Goal: Transaction & Acquisition: Obtain resource

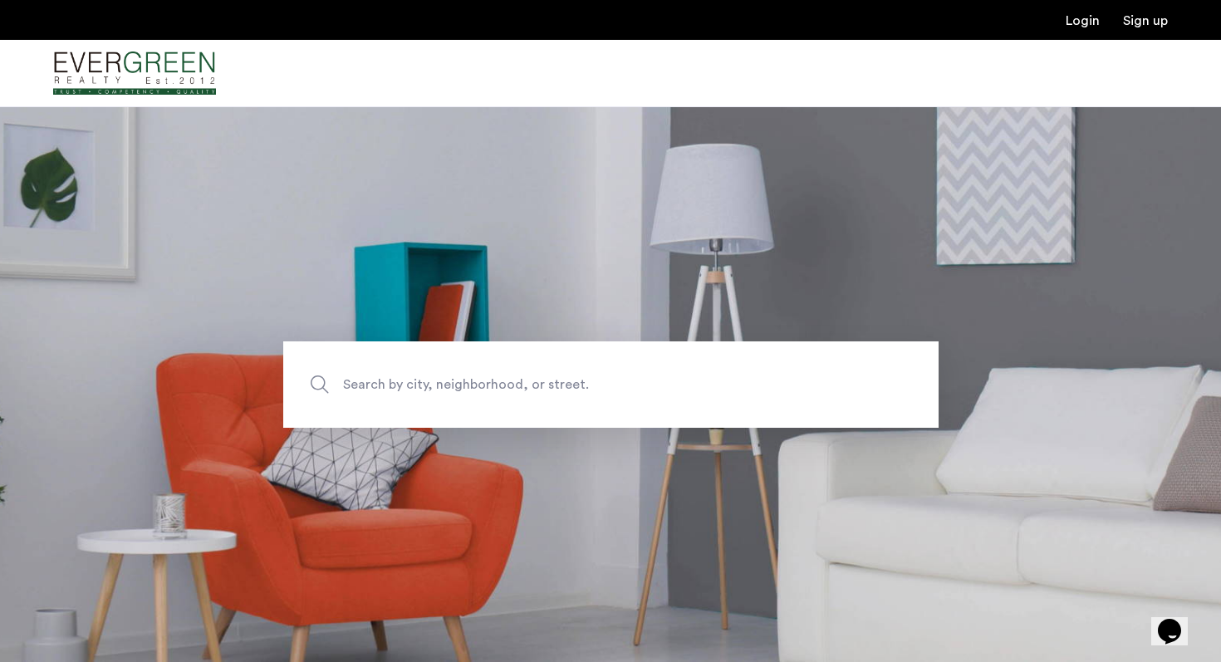
click at [514, 381] on span "Search by city, neighborhood, or street." at bounding box center [572, 384] width 459 height 22
click at [514, 381] on input "Search by city, neighborhood, or street." at bounding box center [611, 384] width 656 height 86
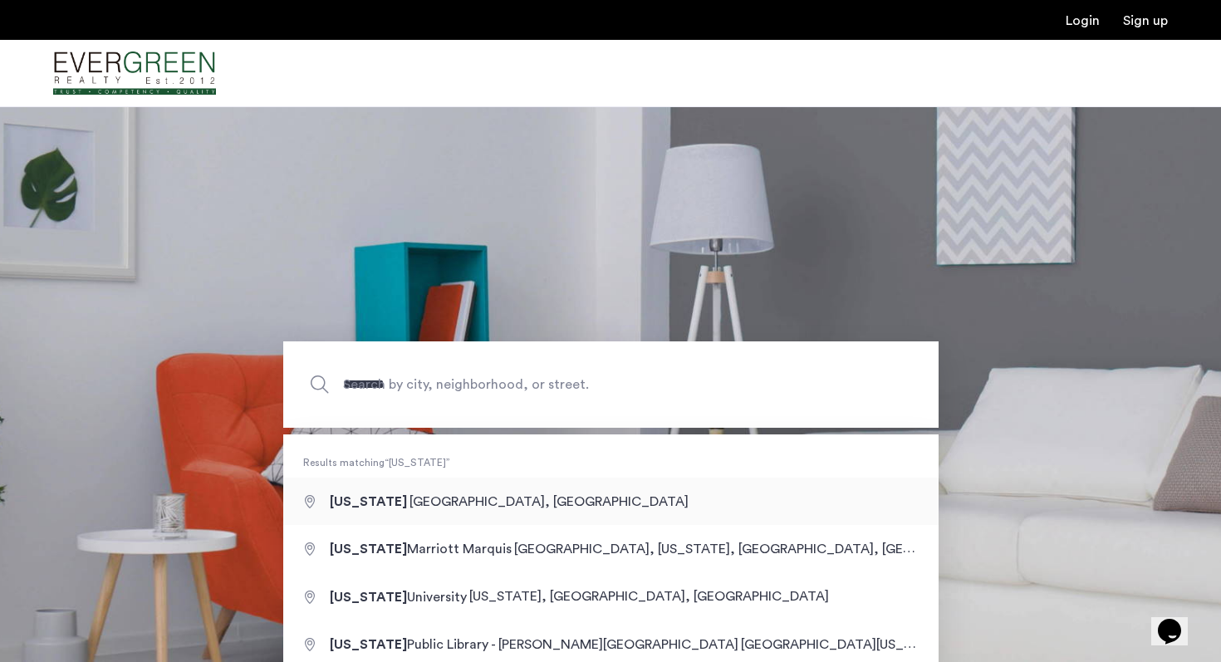
type input "**********"
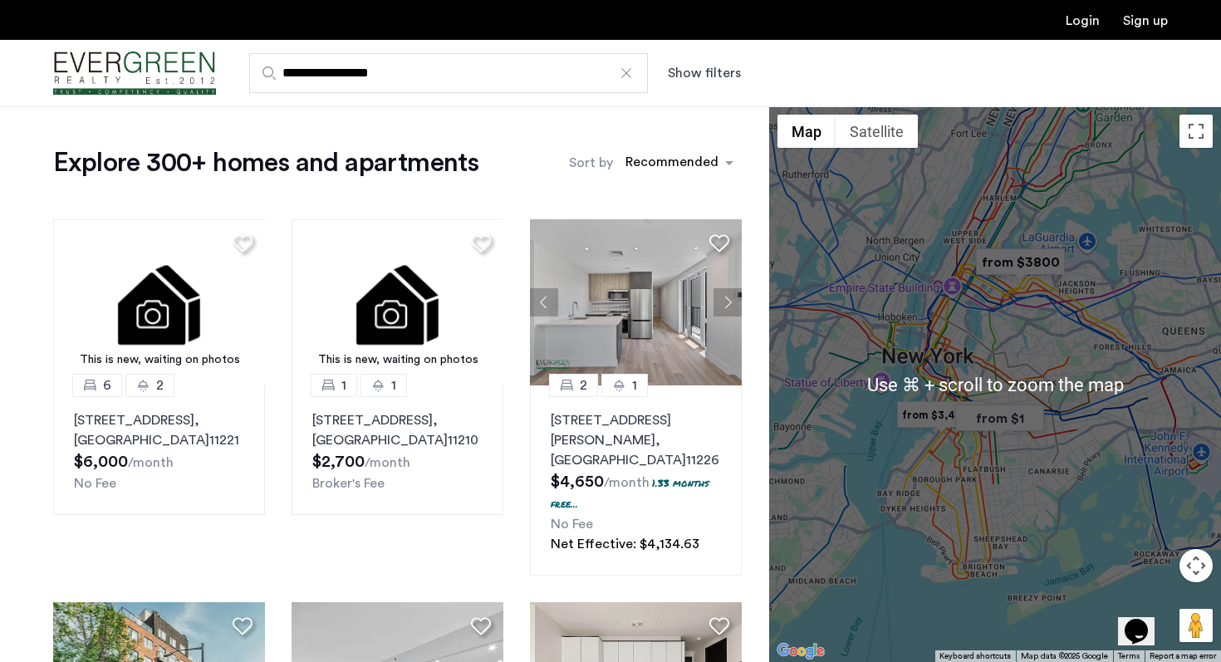
click at [979, 449] on div at bounding box center [995, 384] width 452 height 556
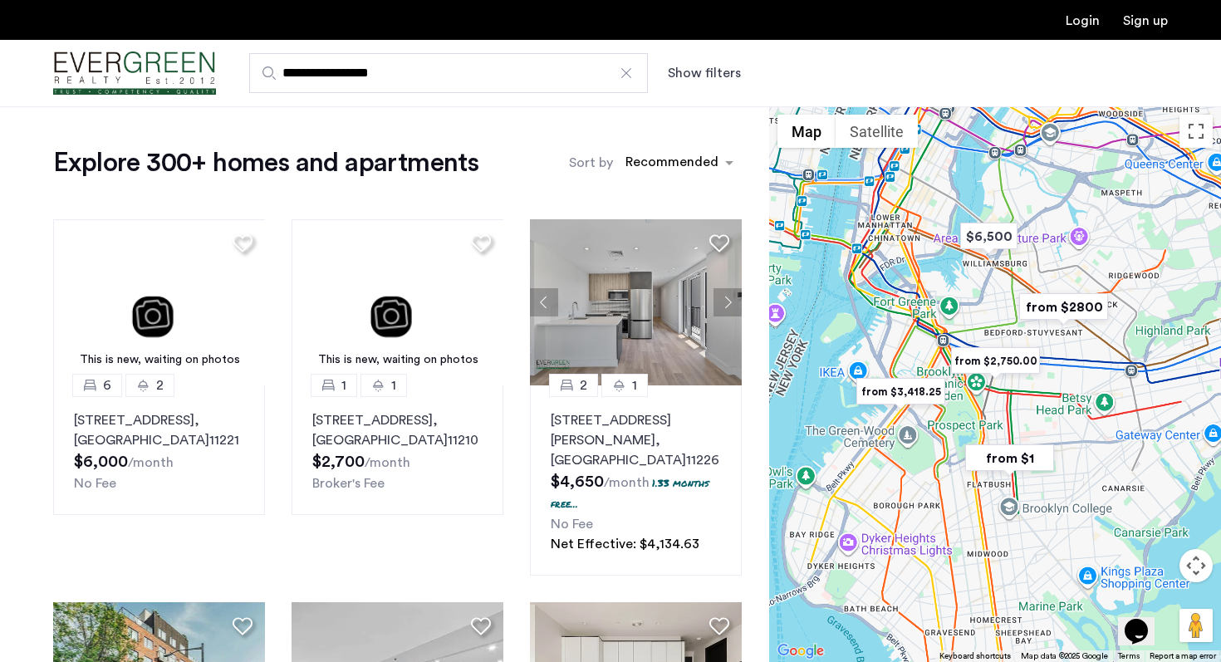
click at [979, 449] on div at bounding box center [995, 384] width 452 height 556
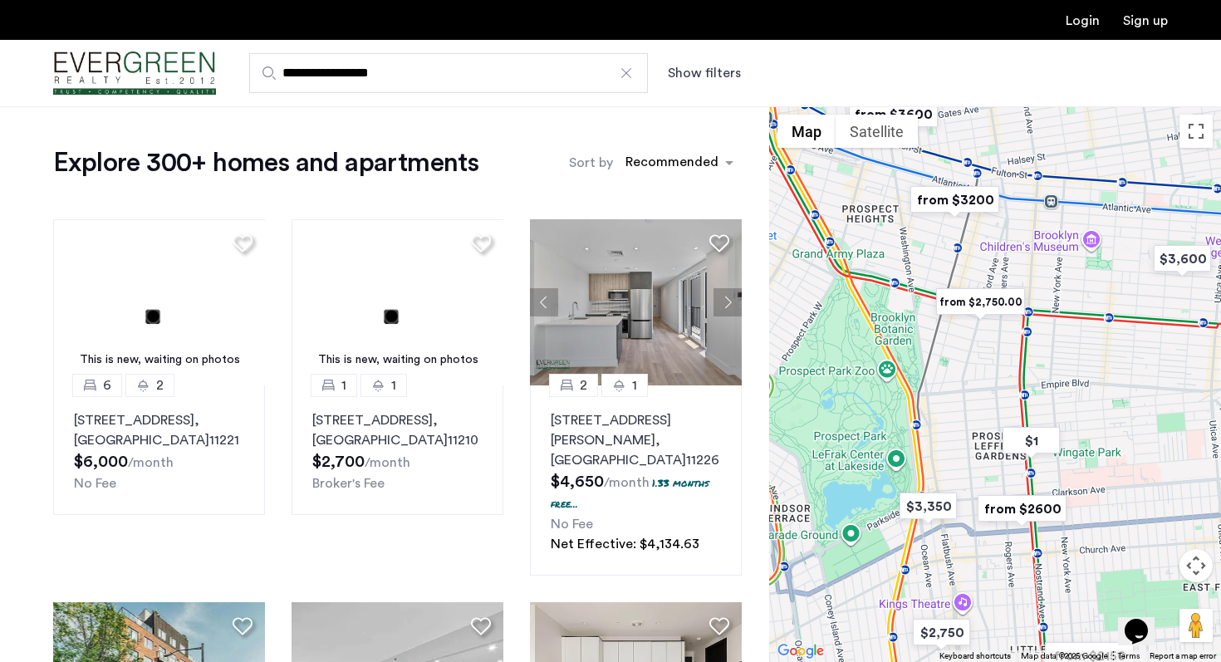
drag, startPoint x: 970, startPoint y: 182, endPoint x: 916, endPoint y: 463, distance: 286.1
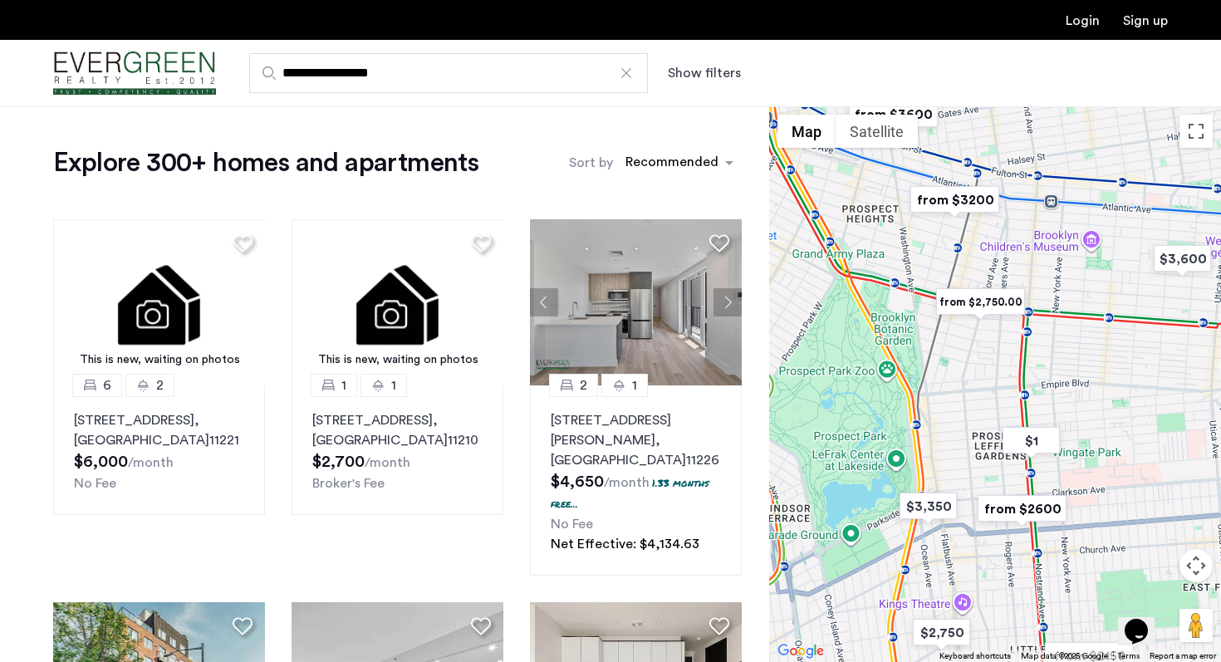
click at [916, 463] on div at bounding box center [995, 384] width 452 height 556
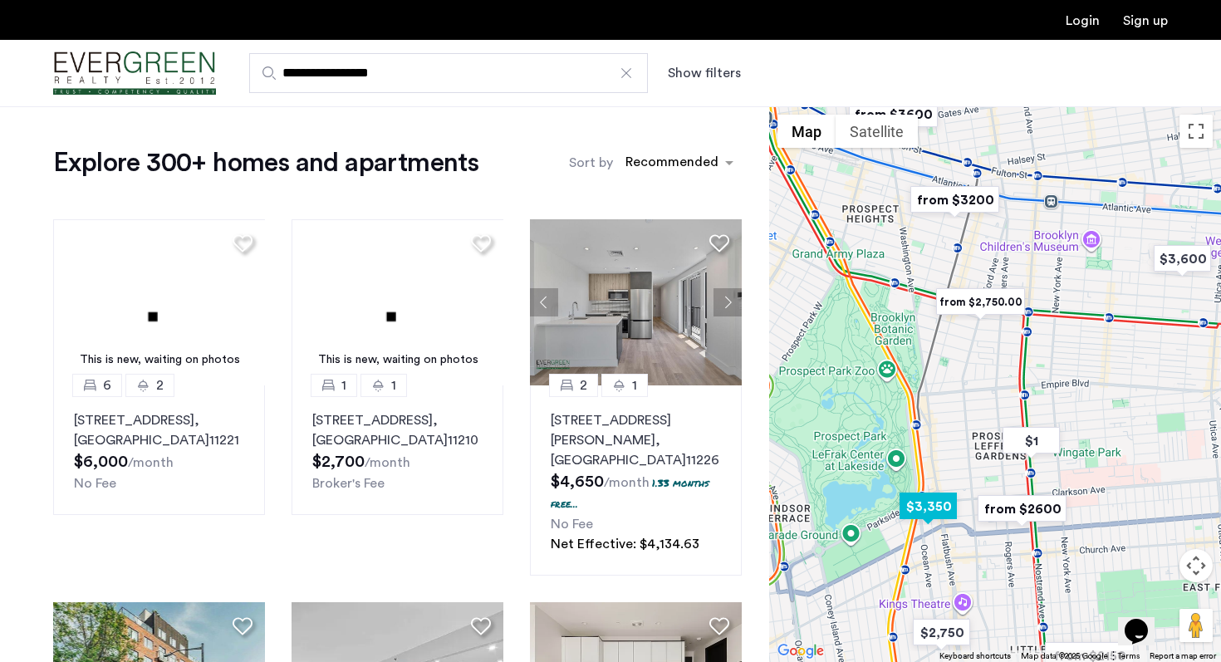
click at [926, 507] on img "$3,350" at bounding box center [928, 506] width 71 height 37
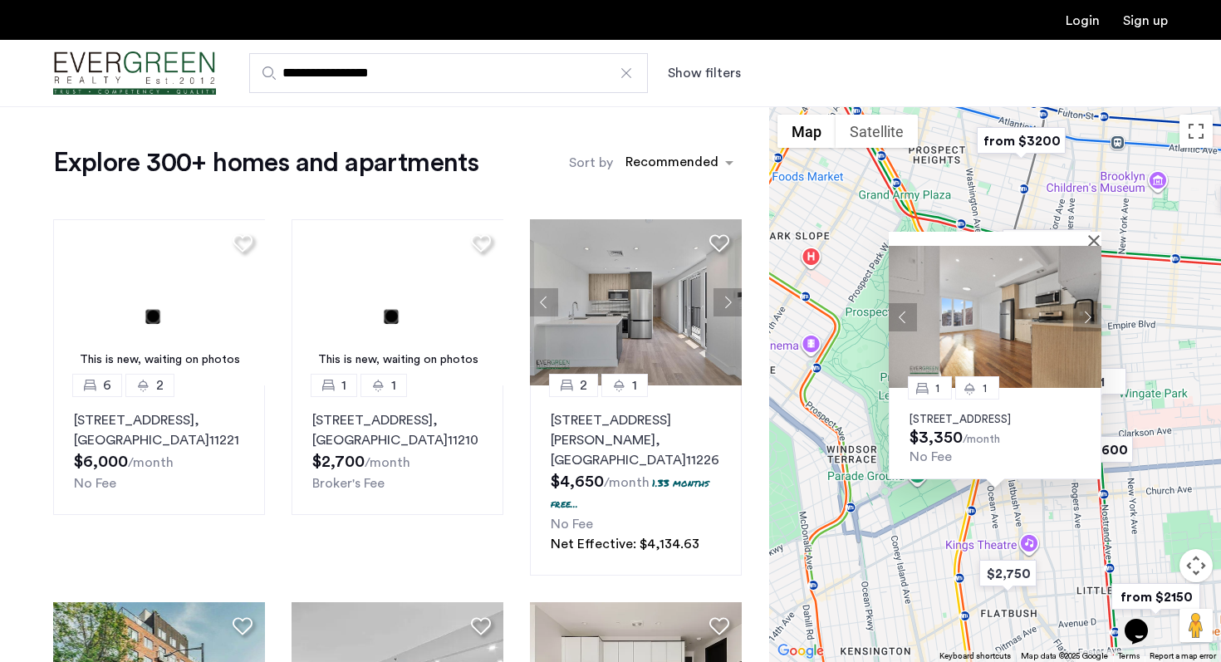
click at [1090, 302] on button "Next apartment" at bounding box center [1087, 316] width 28 height 28
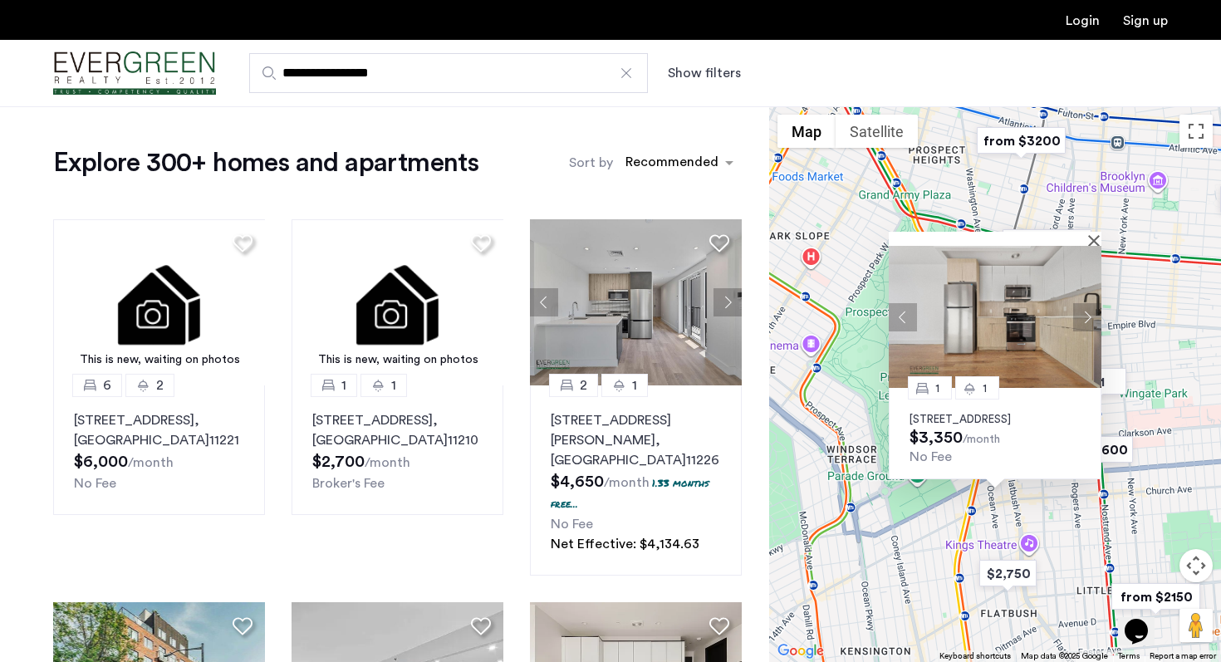
click at [1090, 302] on button "Next apartment" at bounding box center [1087, 316] width 28 height 28
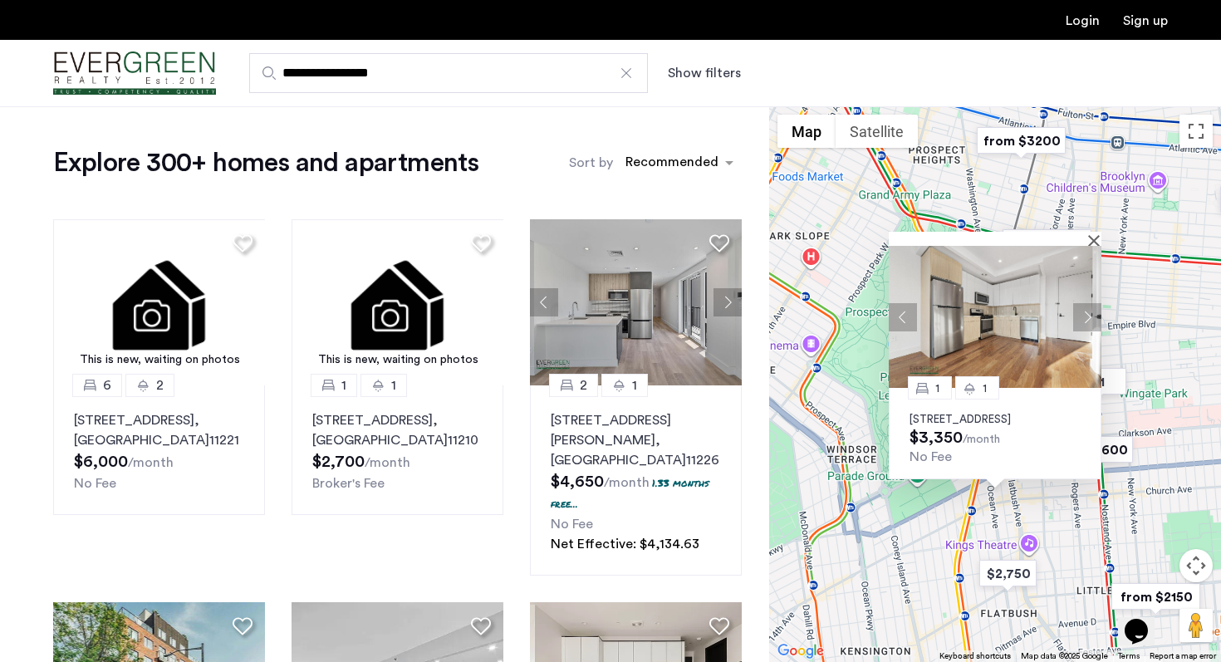
click at [1090, 302] on button "Next apartment" at bounding box center [1087, 316] width 28 height 28
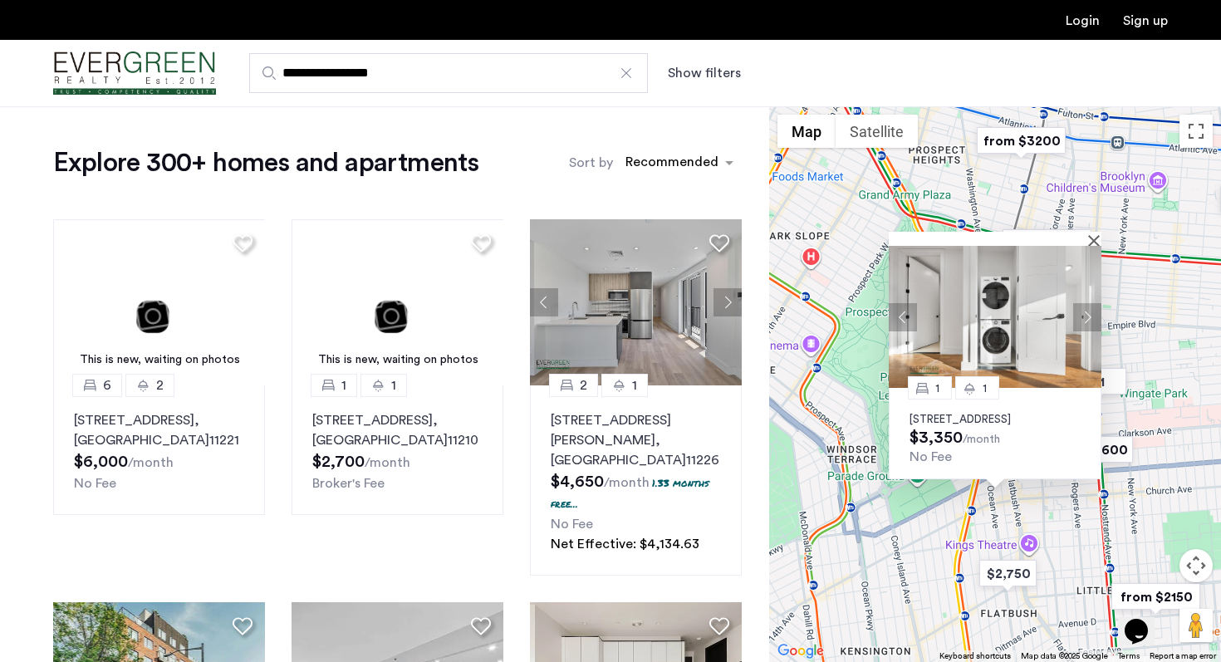
click at [1090, 302] on button "Next apartment" at bounding box center [1087, 316] width 28 height 28
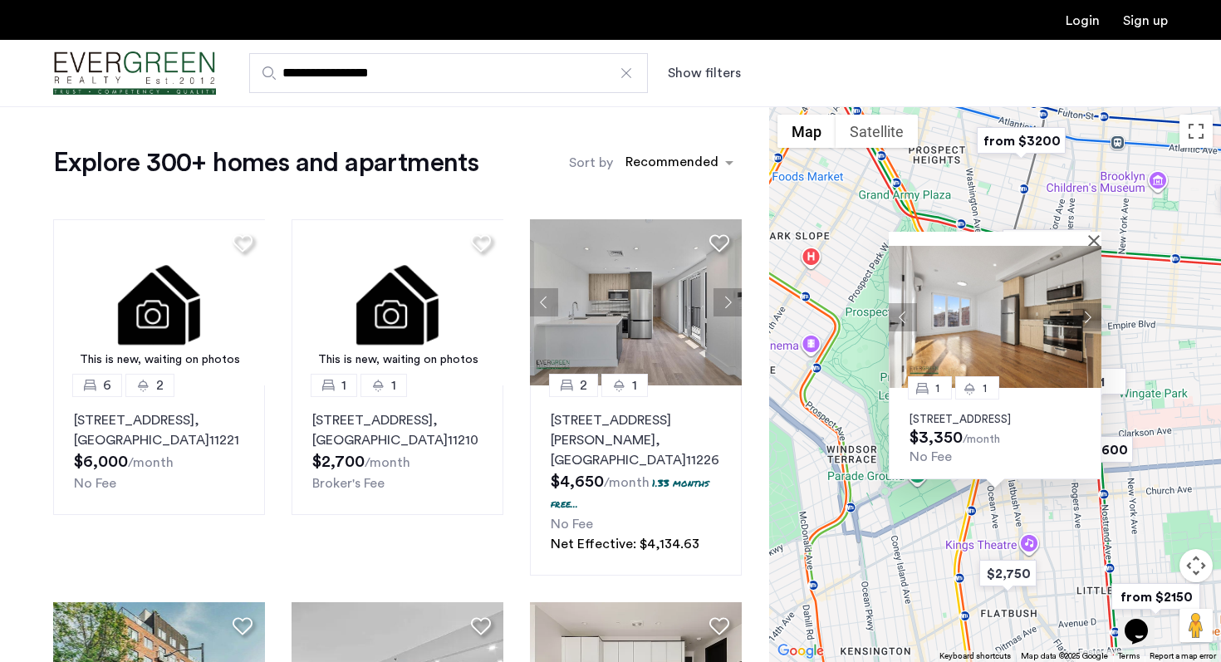
click at [1090, 302] on button "Next apartment" at bounding box center [1087, 316] width 28 height 28
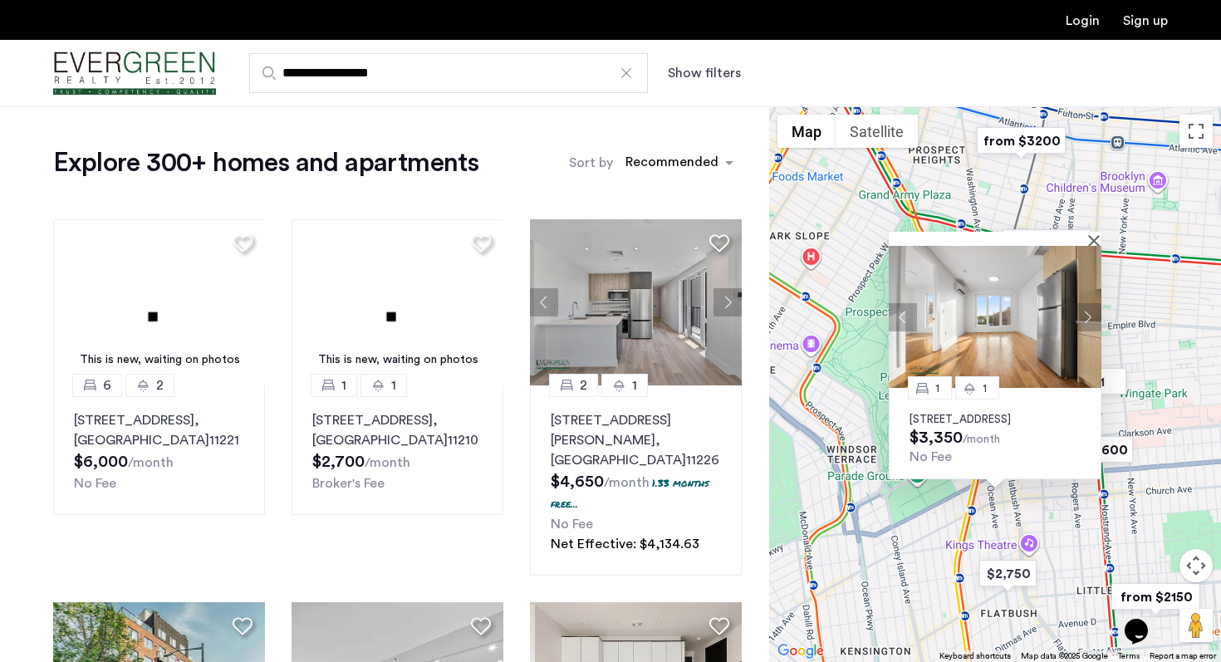
click at [1090, 302] on button "Next apartment" at bounding box center [1087, 316] width 28 height 28
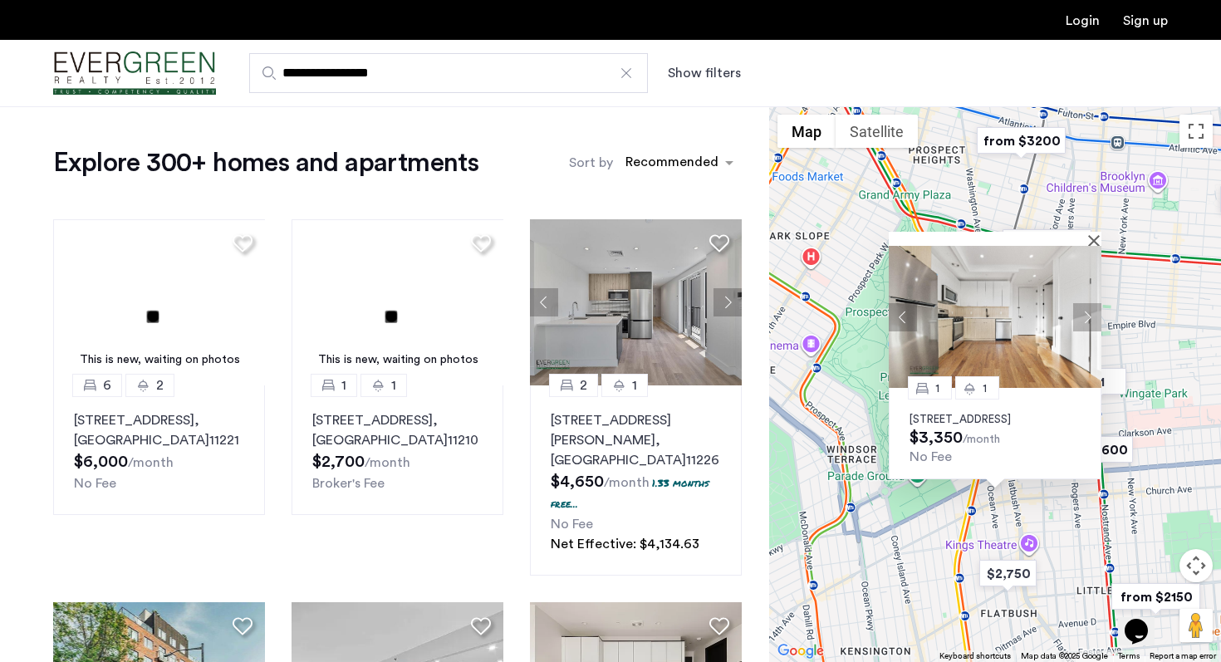
click at [1090, 302] on button "Next apartment" at bounding box center [1087, 316] width 28 height 28
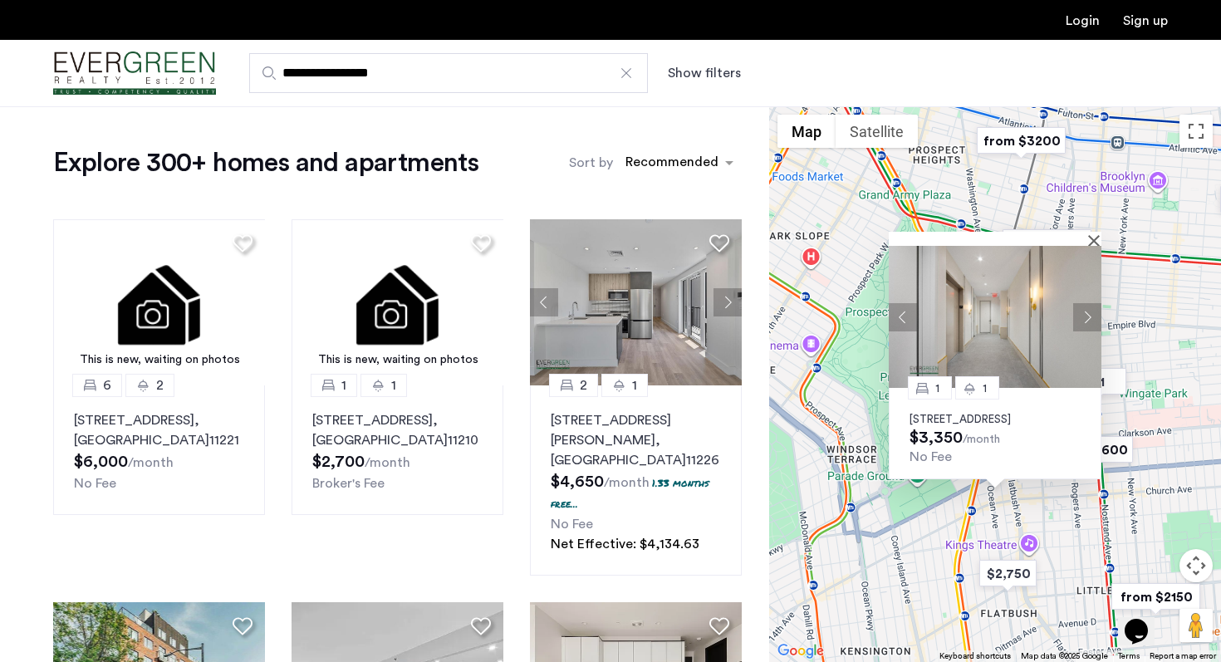
click at [1090, 302] on button "Next apartment" at bounding box center [1087, 316] width 28 height 28
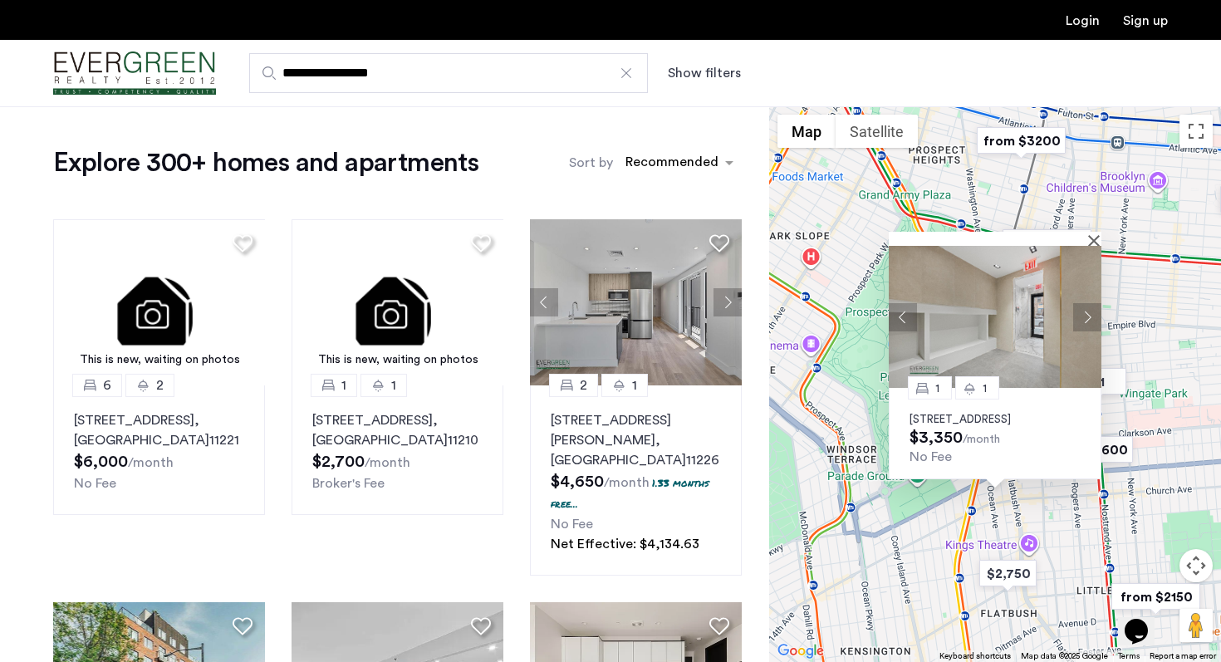
click at [1090, 302] on button "Next apartment" at bounding box center [1087, 316] width 28 height 28
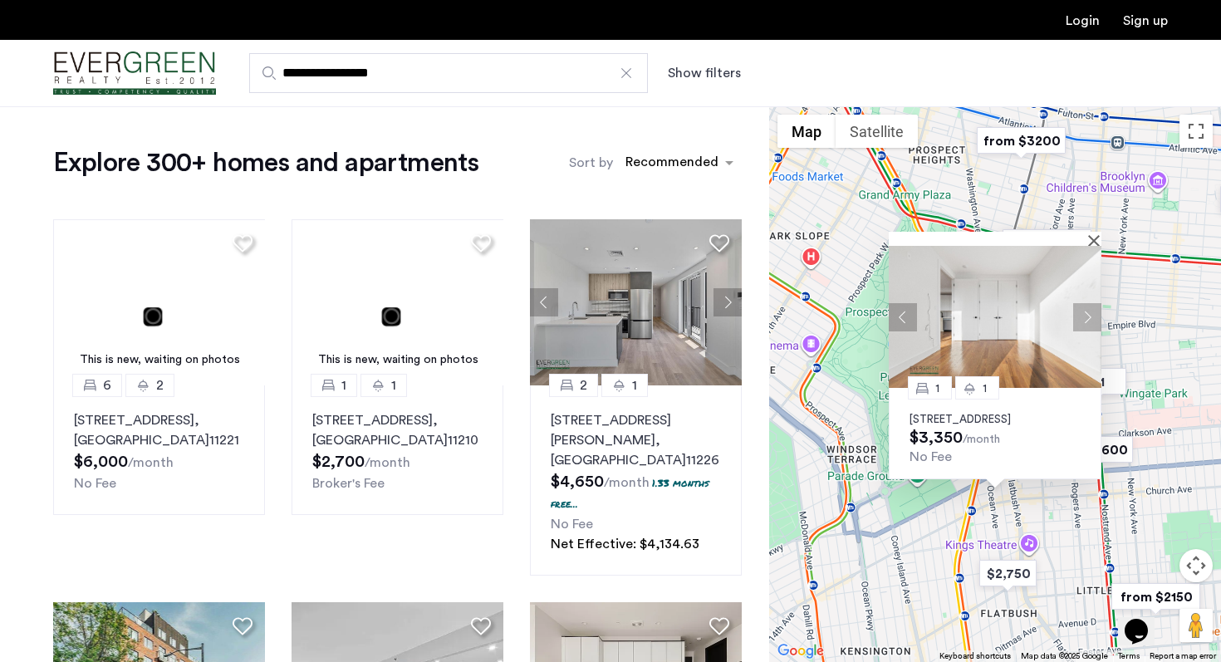
click at [1090, 302] on button "Next apartment" at bounding box center [1087, 316] width 28 height 28
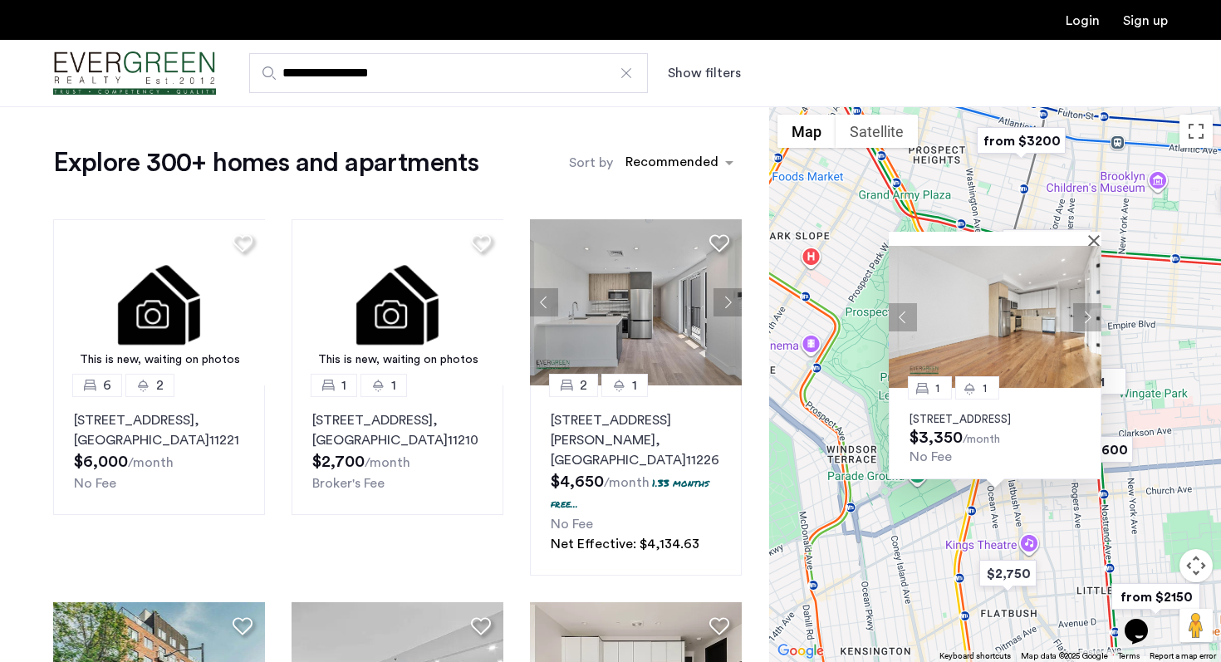
click at [1090, 302] on button "Next apartment" at bounding box center [1087, 316] width 28 height 28
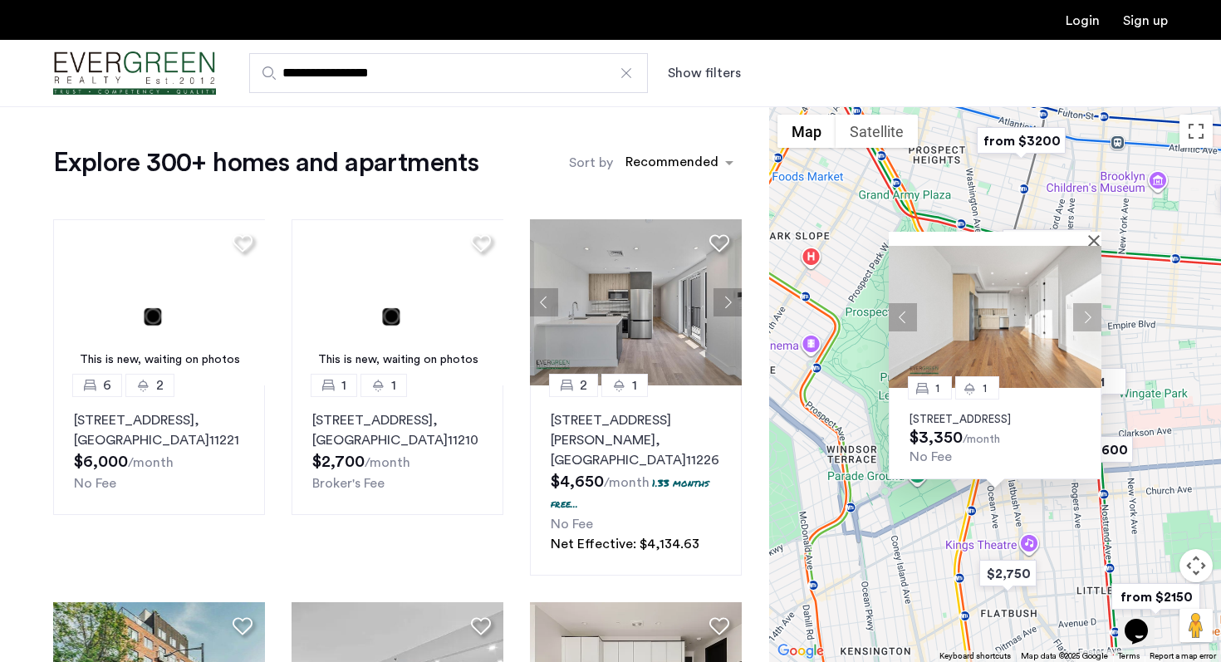
click at [1090, 302] on button "Next apartment" at bounding box center [1087, 316] width 28 height 28
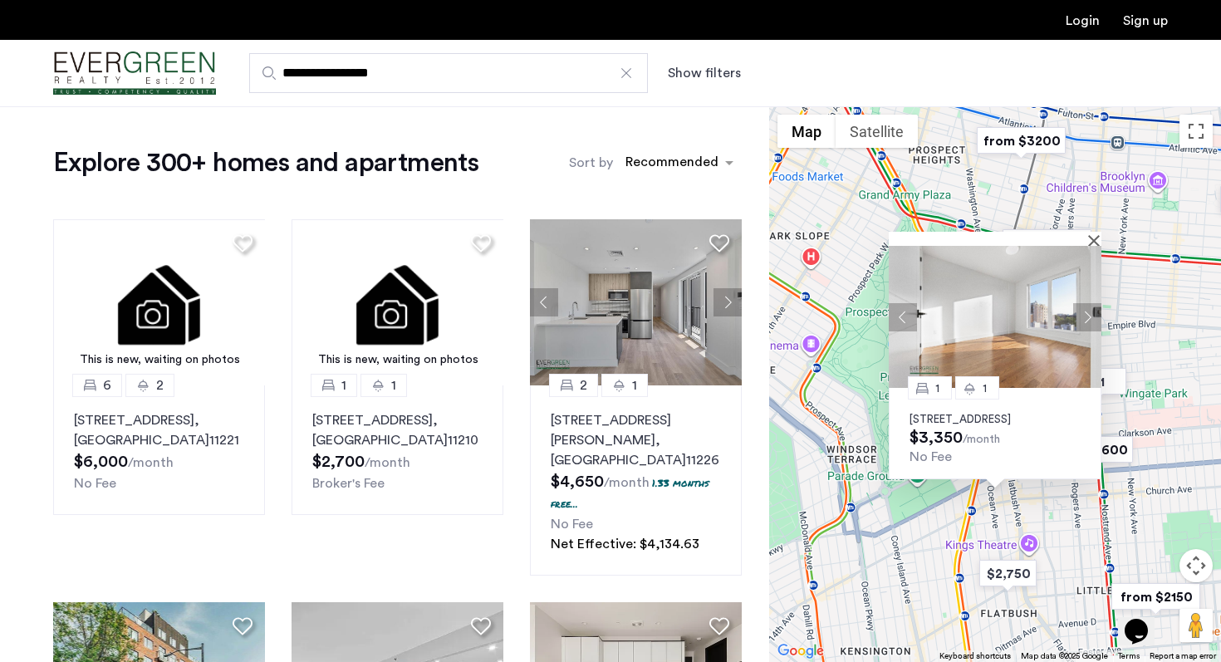
click at [1090, 302] on button "Next apartment" at bounding box center [1087, 316] width 28 height 28
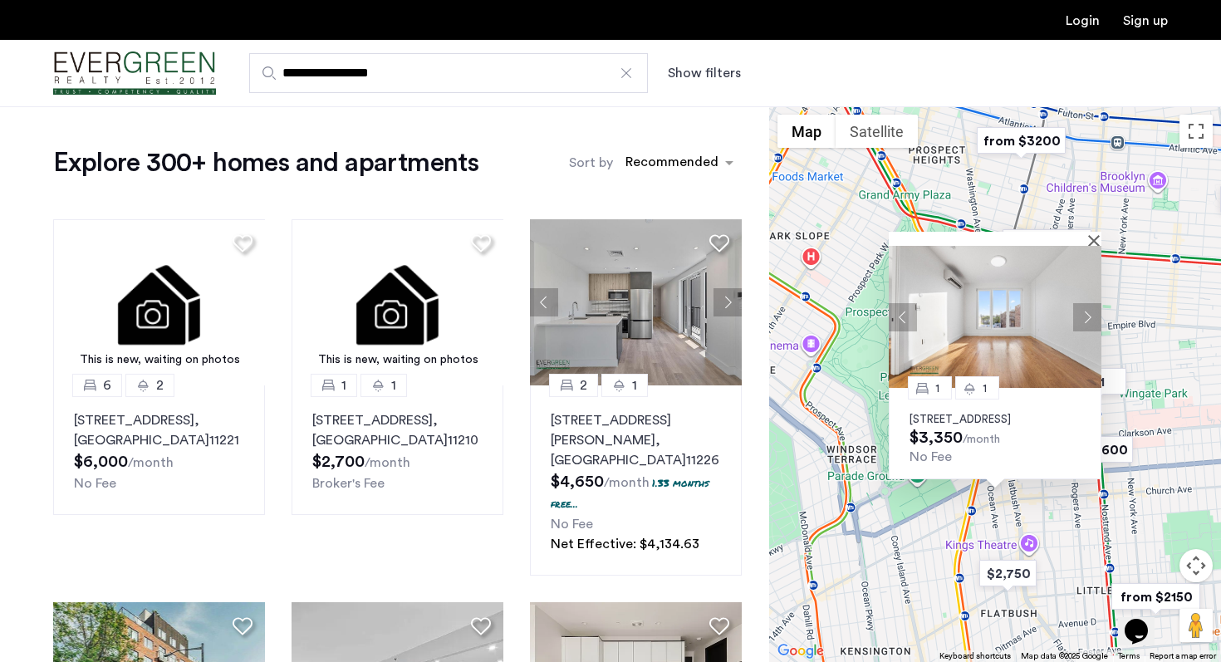
click at [1090, 302] on button "Next apartment" at bounding box center [1087, 316] width 28 height 28
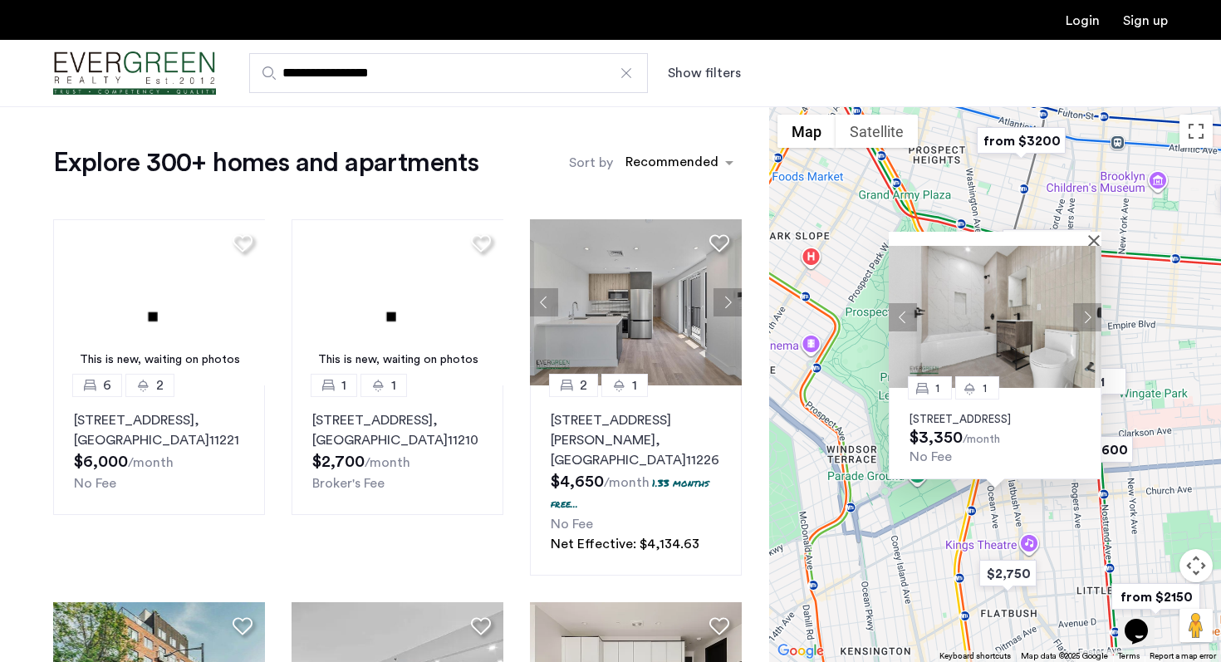
click at [1090, 302] on button "Next apartment" at bounding box center [1087, 316] width 28 height 28
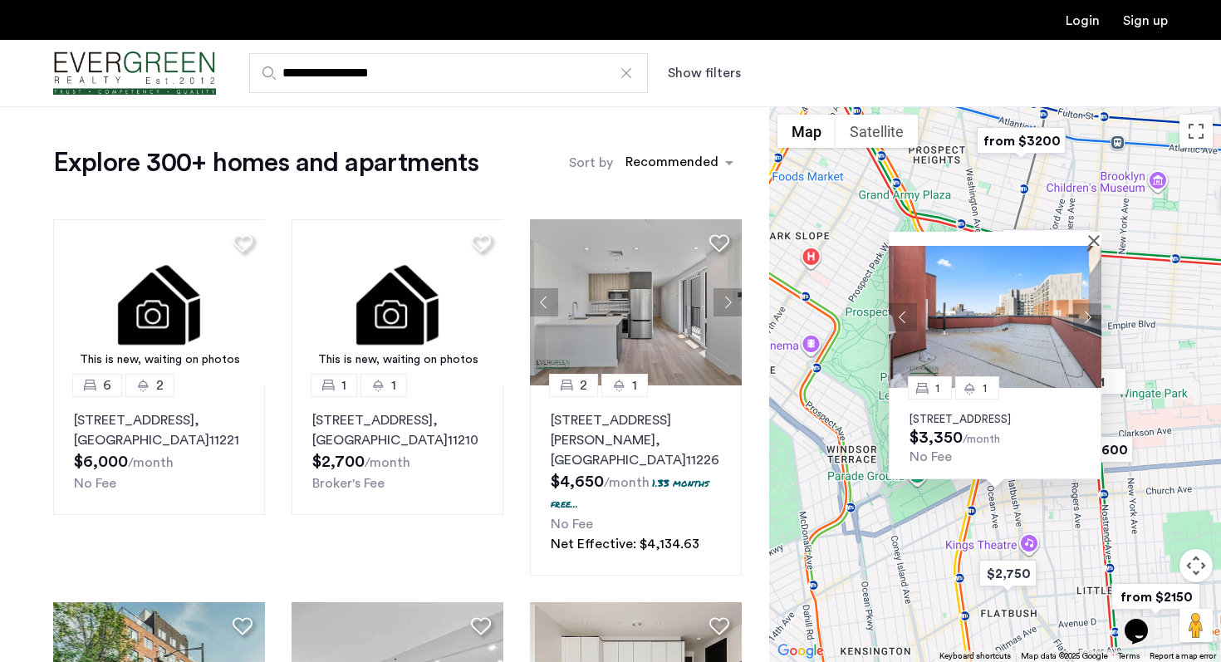
click at [1090, 302] on button "Next apartment" at bounding box center [1087, 316] width 28 height 28
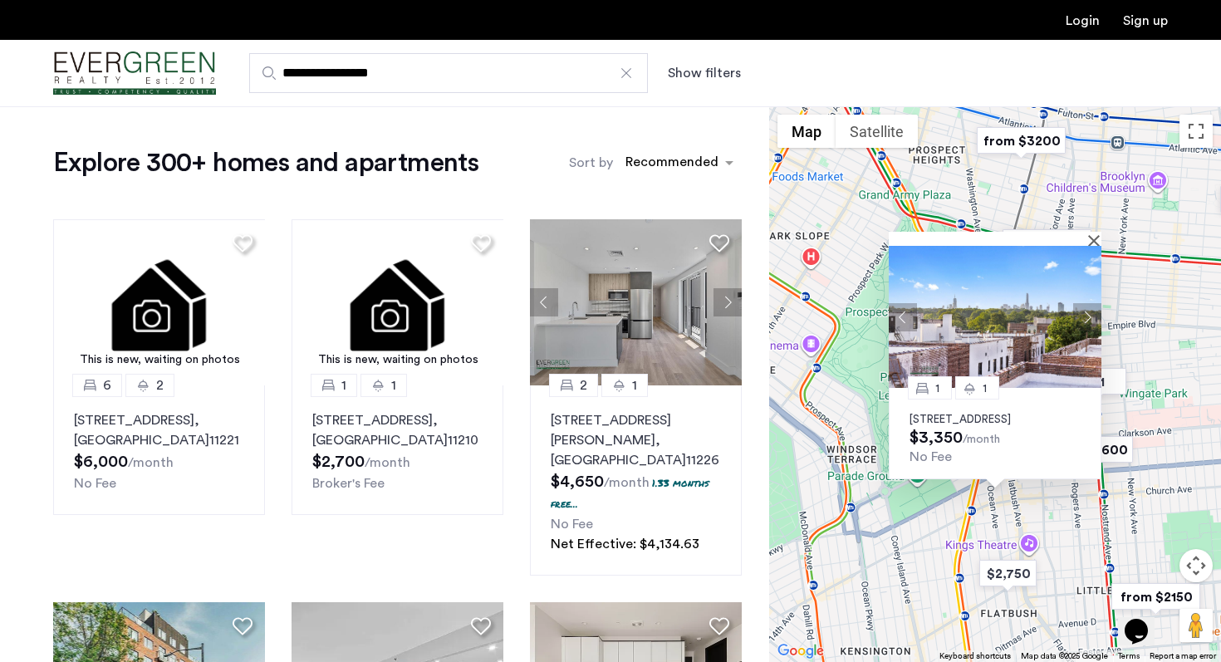
click at [1090, 302] on button "Next apartment" at bounding box center [1087, 316] width 28 height 28
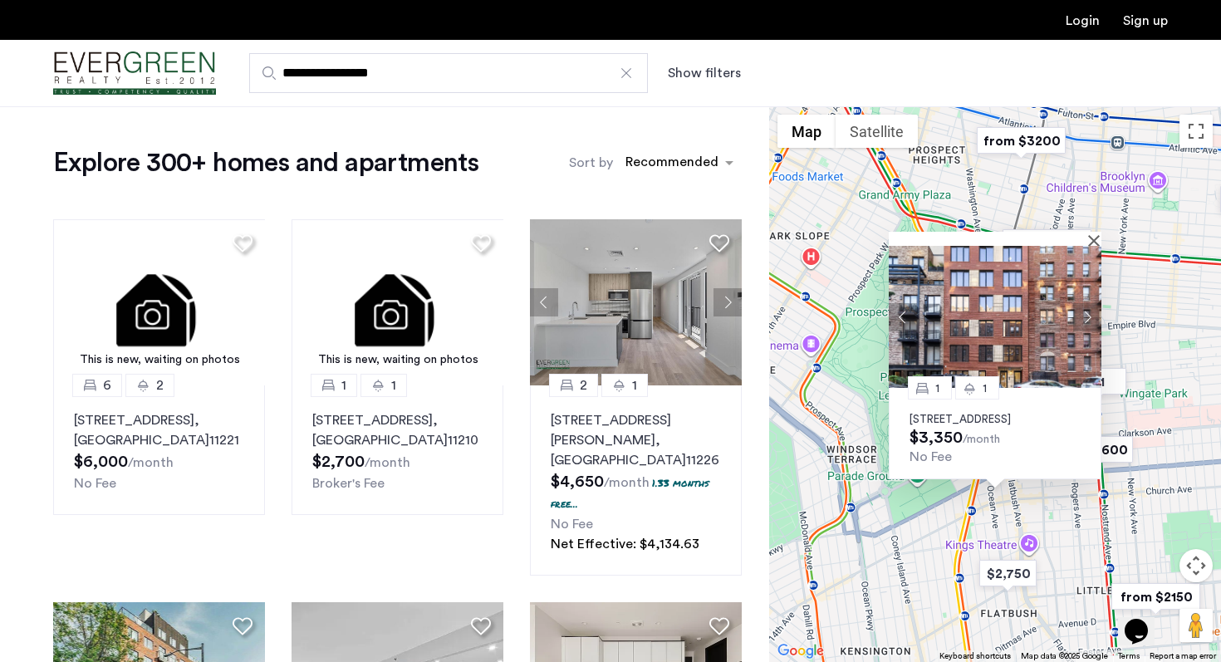
click at [1090, 302] on button "Next apartment" at bounding box center [1087, 316] width 28 height 28
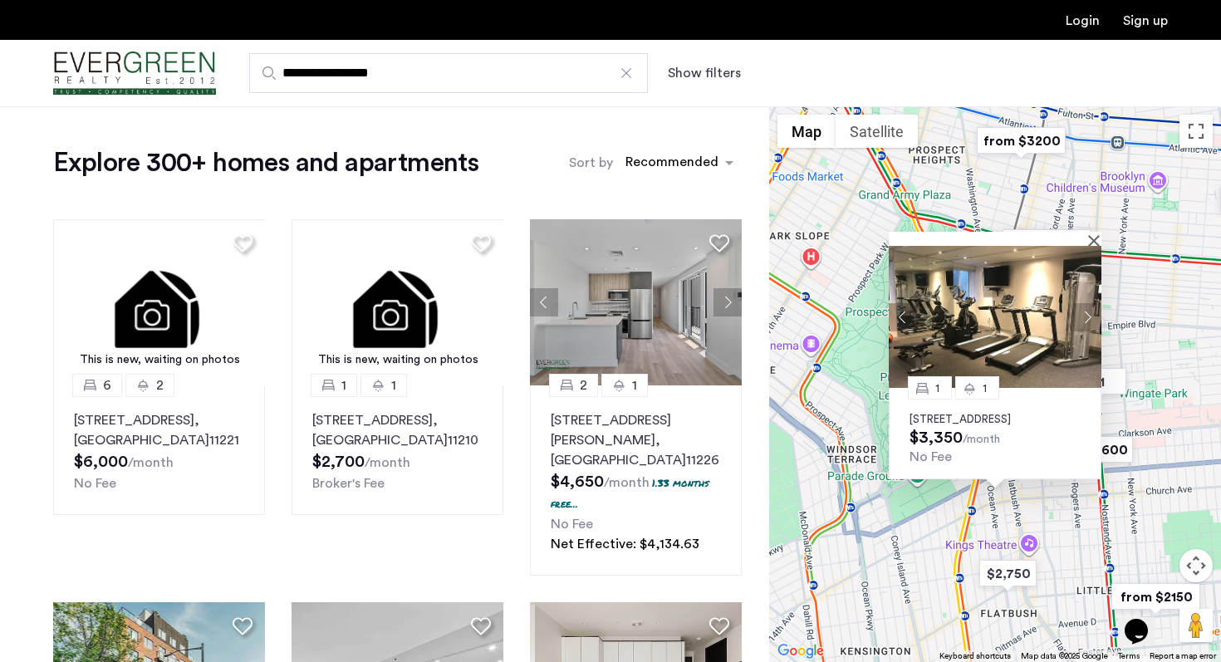
click at [1090, 302] on button "Next apartment" at bounding box center [1087, 316] width 28 height 28
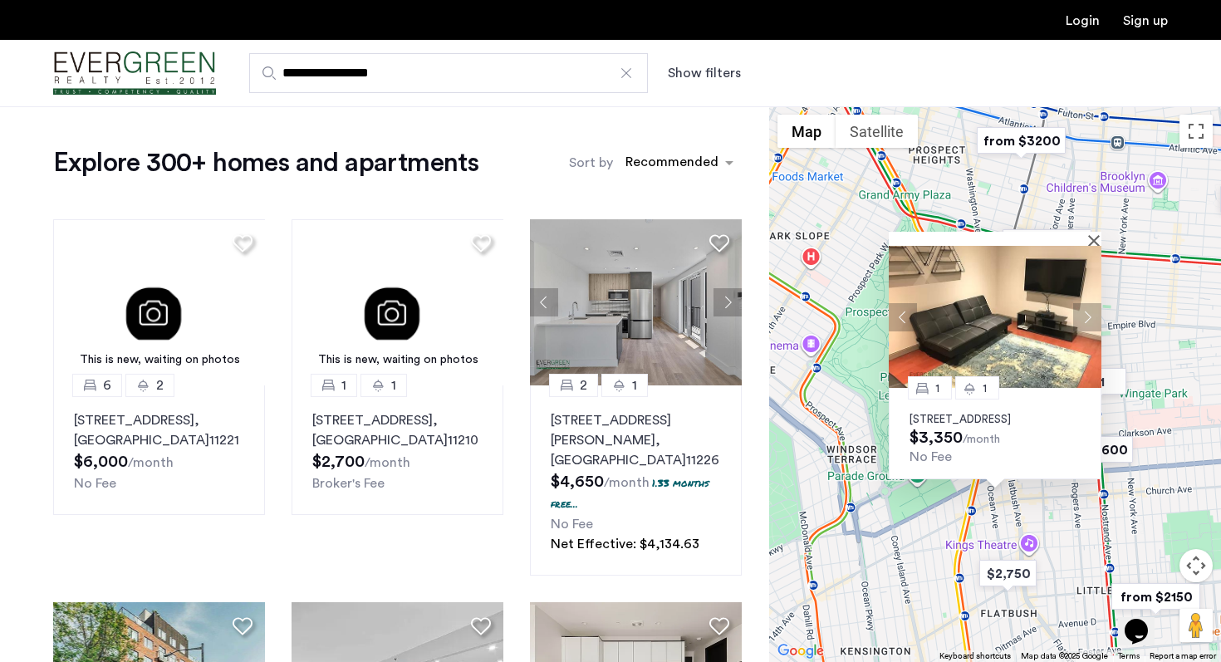
click at [1090, 302] on button "Next apartment" at bounding box center [1087, 316] width 28 height 28
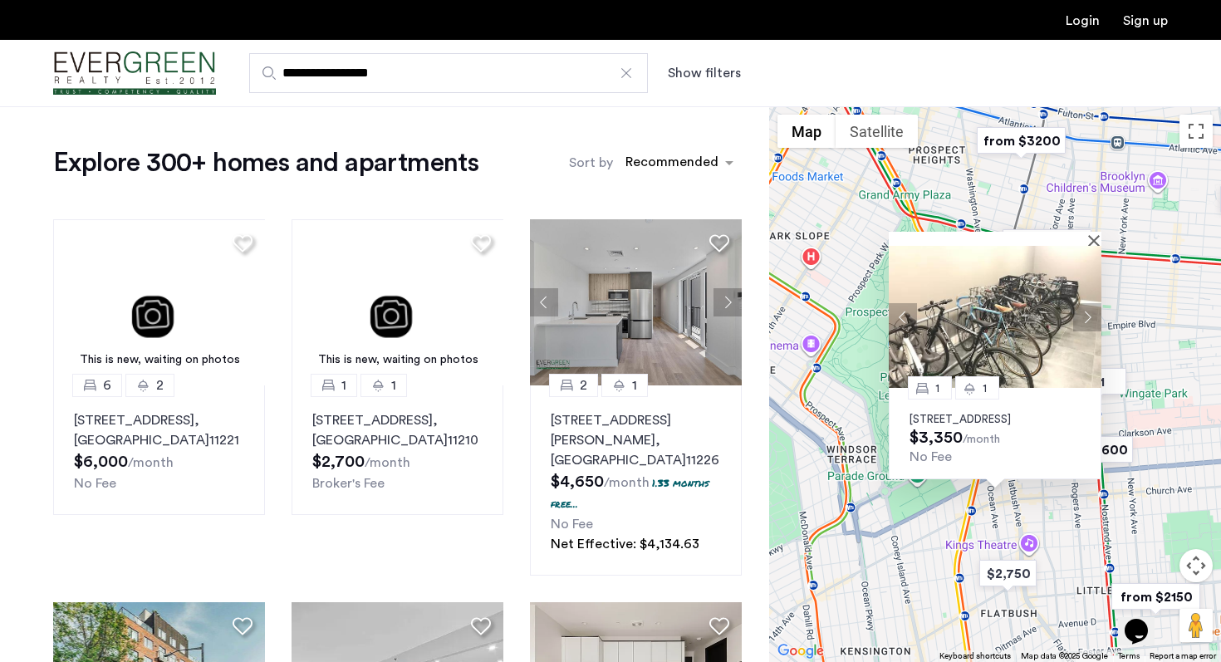
click at [1090, 302] on button "Next apartment" at bounding box center [1087, 316] width 28 height 28
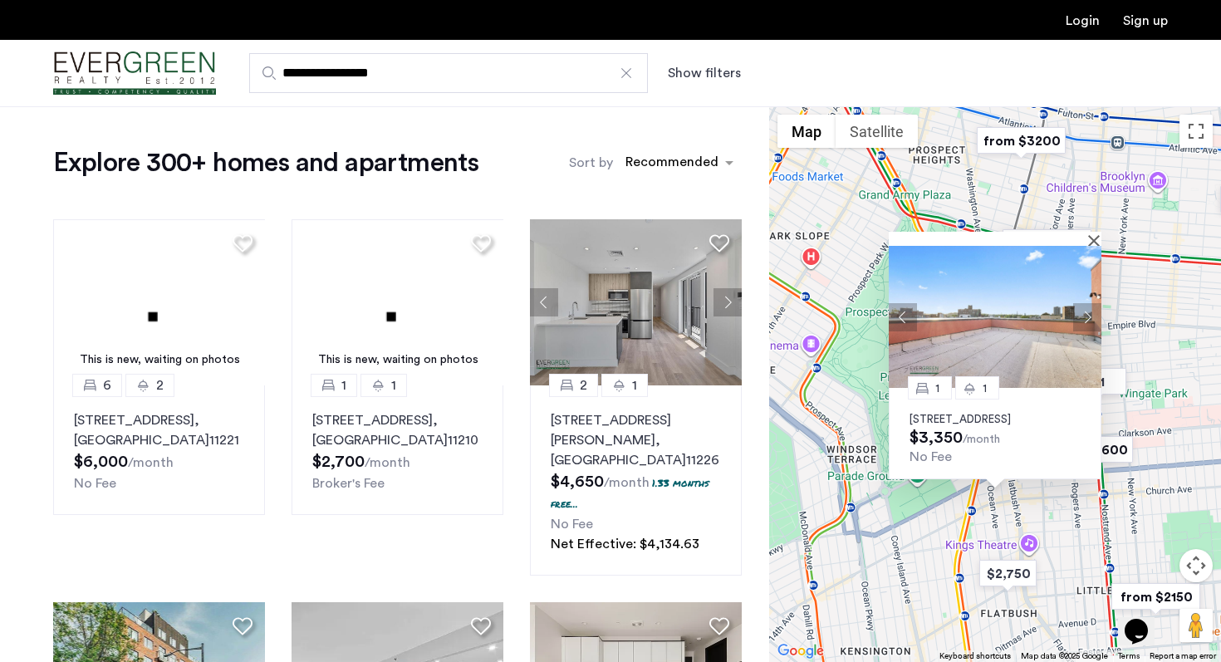
click at [1090, 302] on button "Next apartment" at bounding box center [1087, 316] width 28 height 28
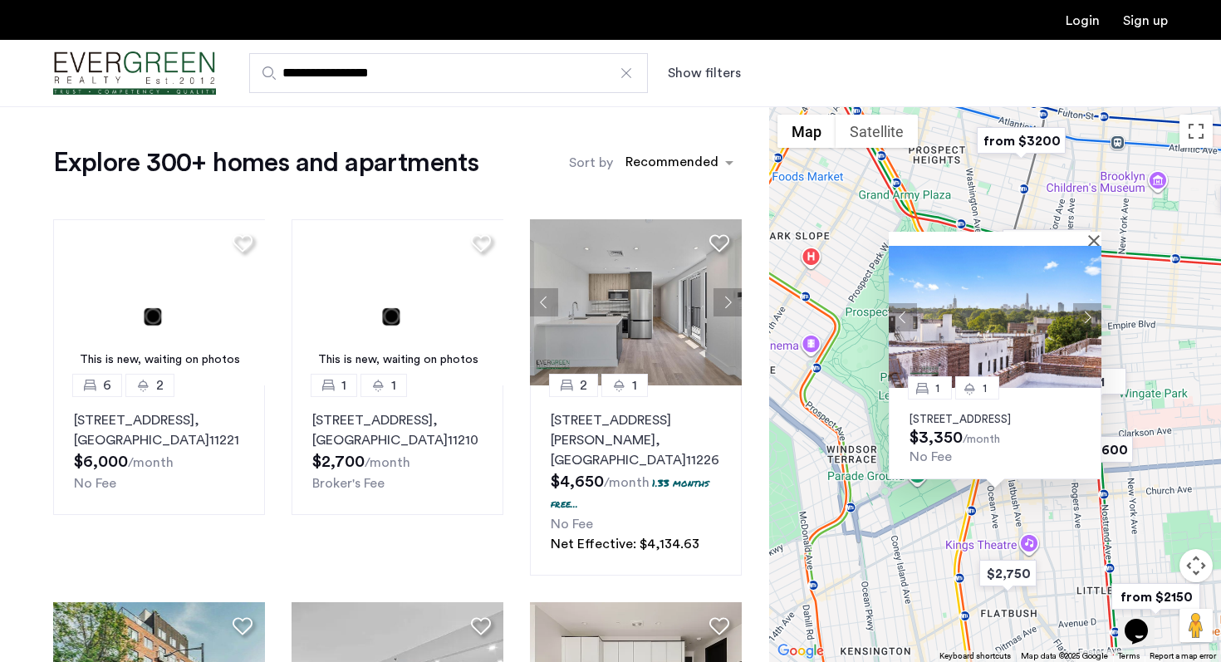
click at [1090, 302] on button "Next apartment" at bounding box center [1087, 316] width 28 height 28
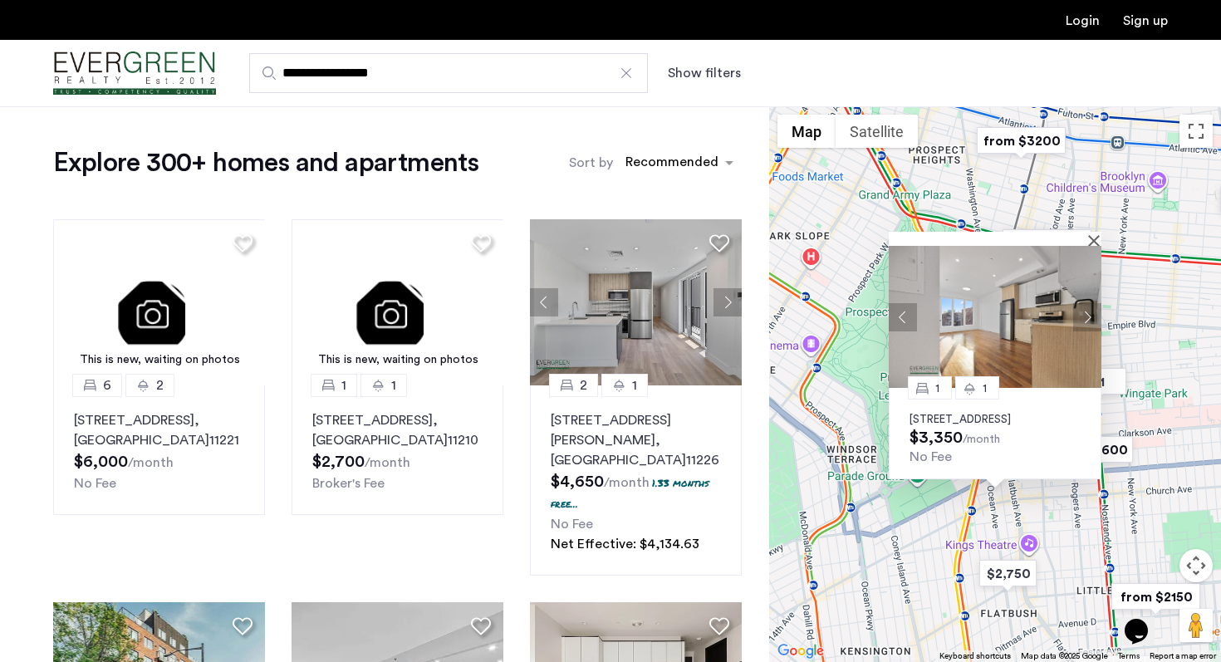
click at [830, 353] on div "1 1 [STREET_ADDRESS] $3,350 /month No Fee" at bounding box center [995, 384] width 452 height 556
click at [1094, 234] on button "Close" at bounding box center [1098, 240] width 12 height 12
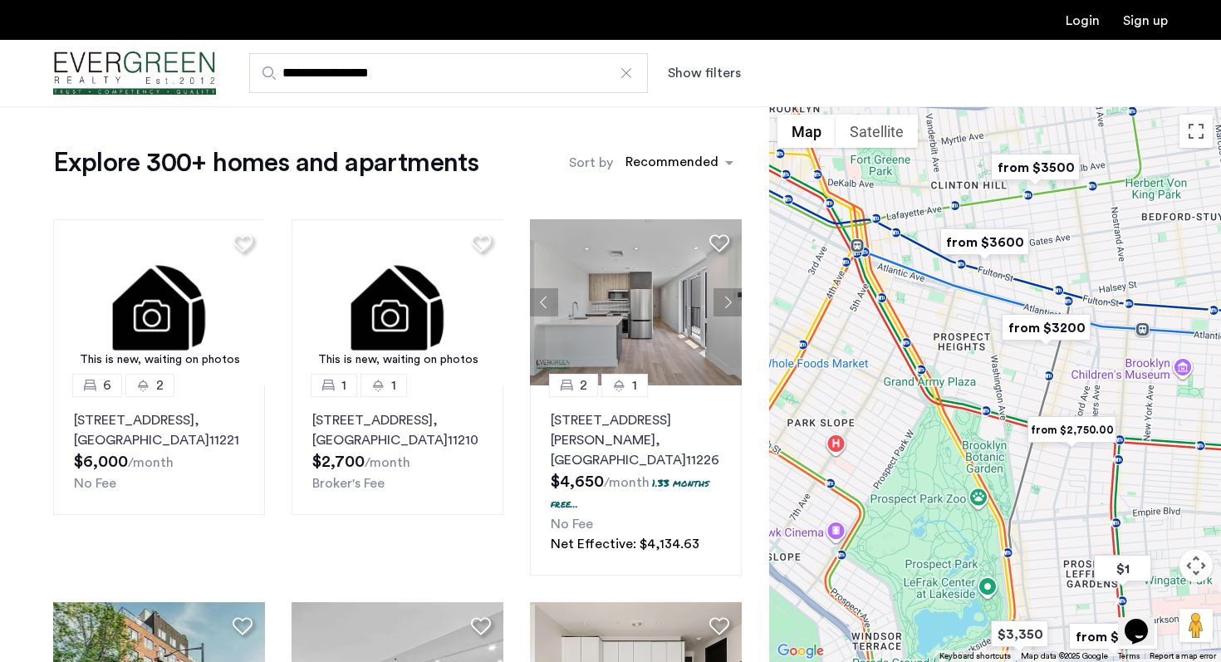
drag, startPoint x: 985, startPoint y: 276, endPoint x: 1009, endPoint y: 465, distance: 191.1
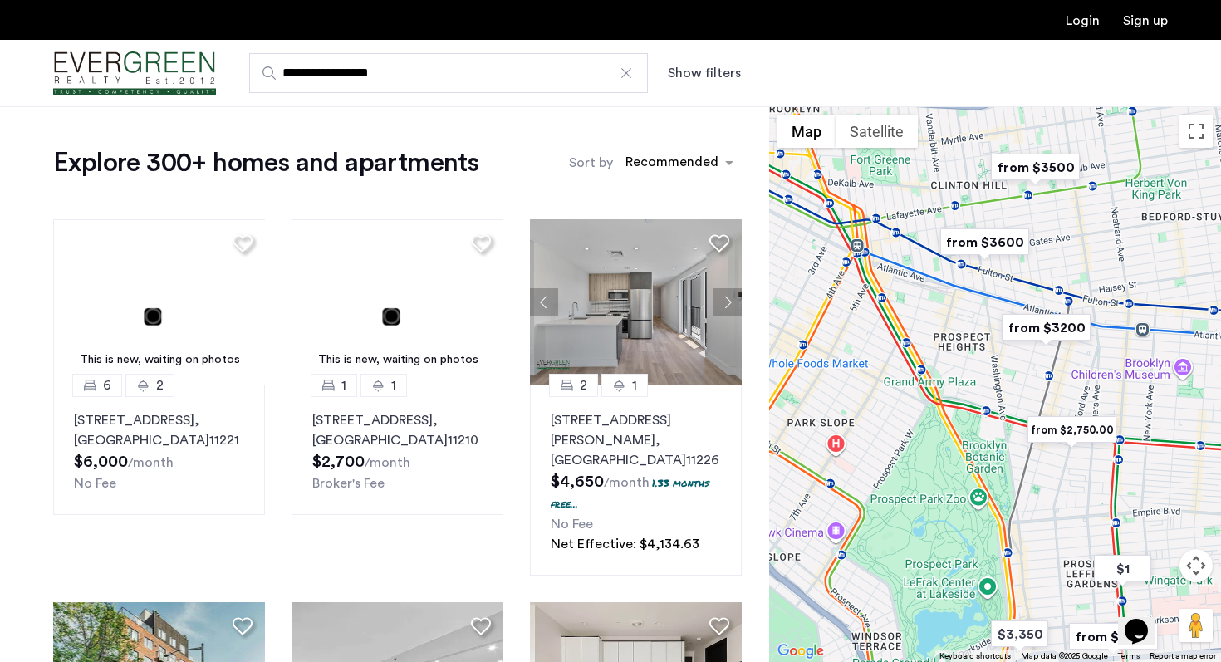
click at [1009, 465] on div at bounding box center [995, 384] width 452 height 556
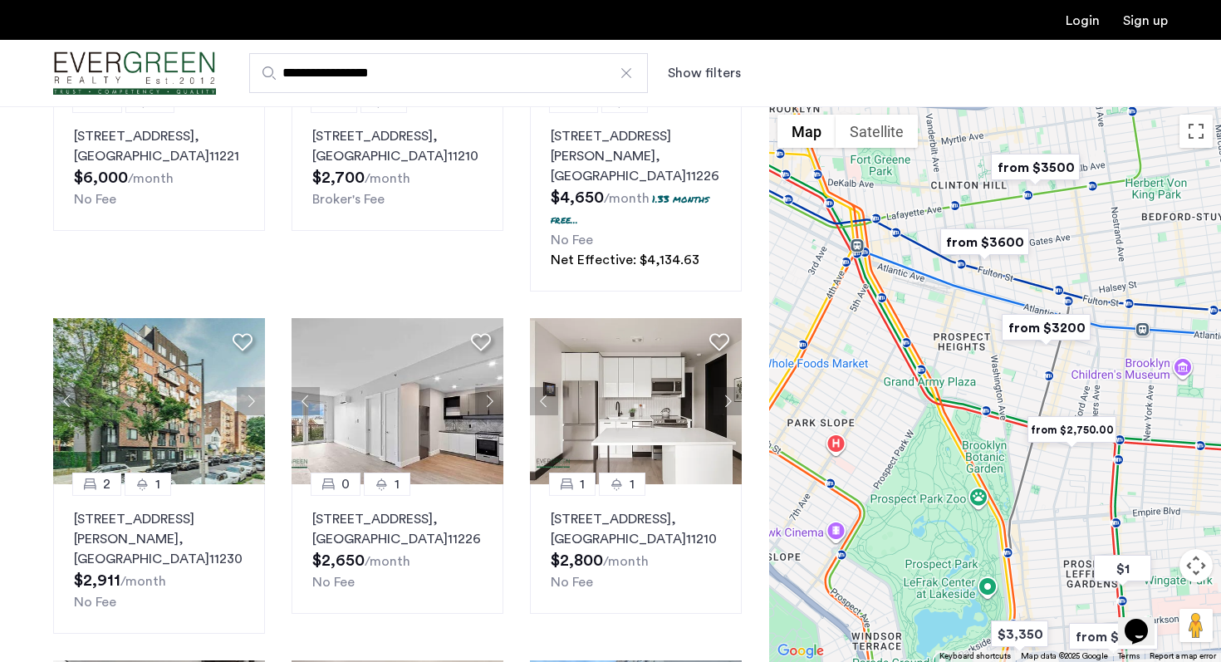
scroll to position [283, 0]
click at [1063, 430] on img "from $2,750.00" at bounding box center [1072, 429] width 102 height 37
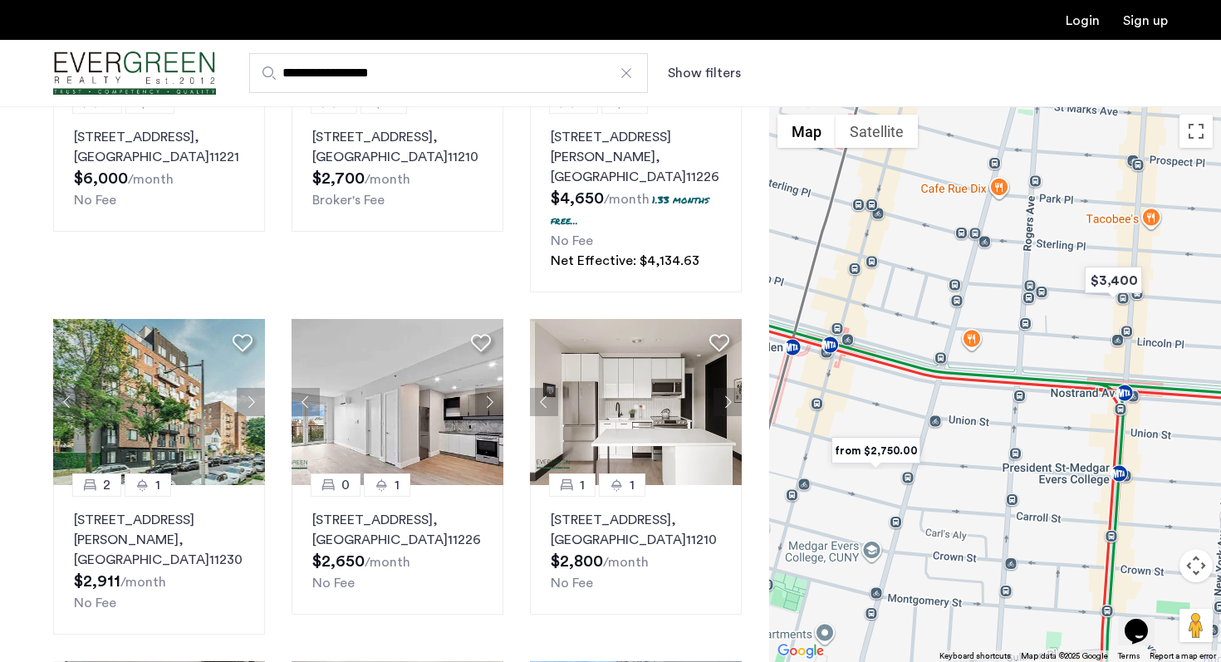
click at [887, 451] on img "from $2,750.00" at bounding box center [876, 450] width 102 height 37
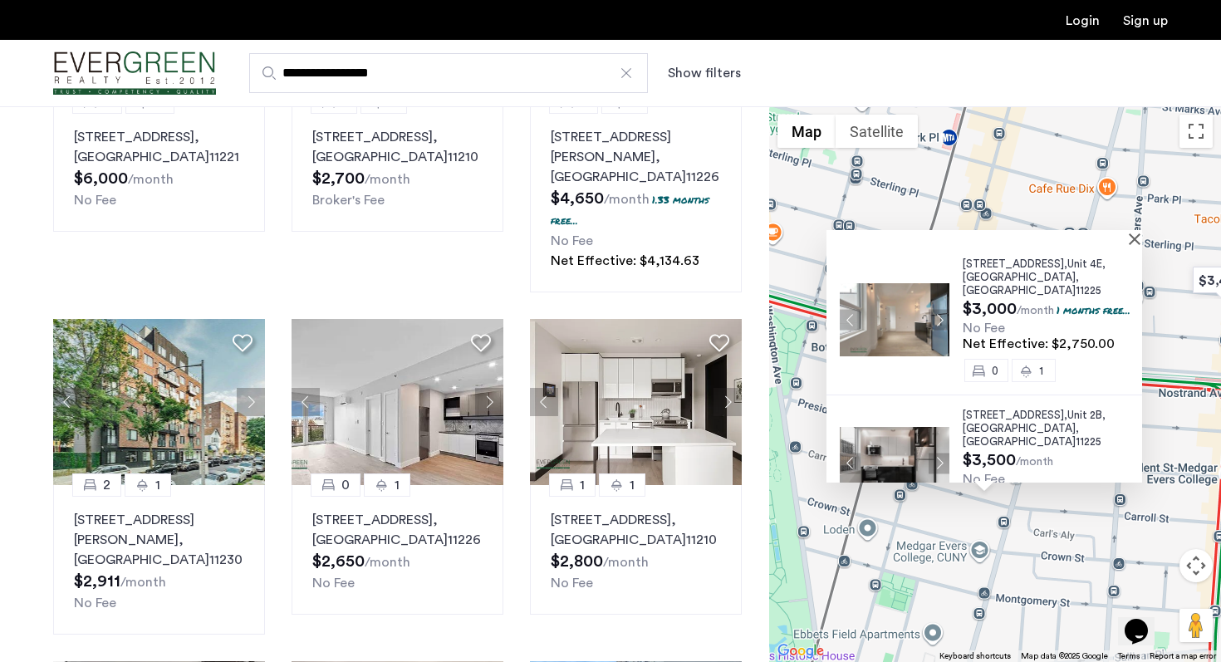
click at [1061, 503] on div "[STREET_ADDRESS] $3,000 /month 1 months free... No Fee Net Effective: $2,750.00…" at bounding box center [995, 384] width 452 height 556
click at [1138, 243] on div at bounding box center [985, 237] width 316 height 14
click at [1141, 237] on button "Close" at bounding box center [1138, 239] width 12 height 12
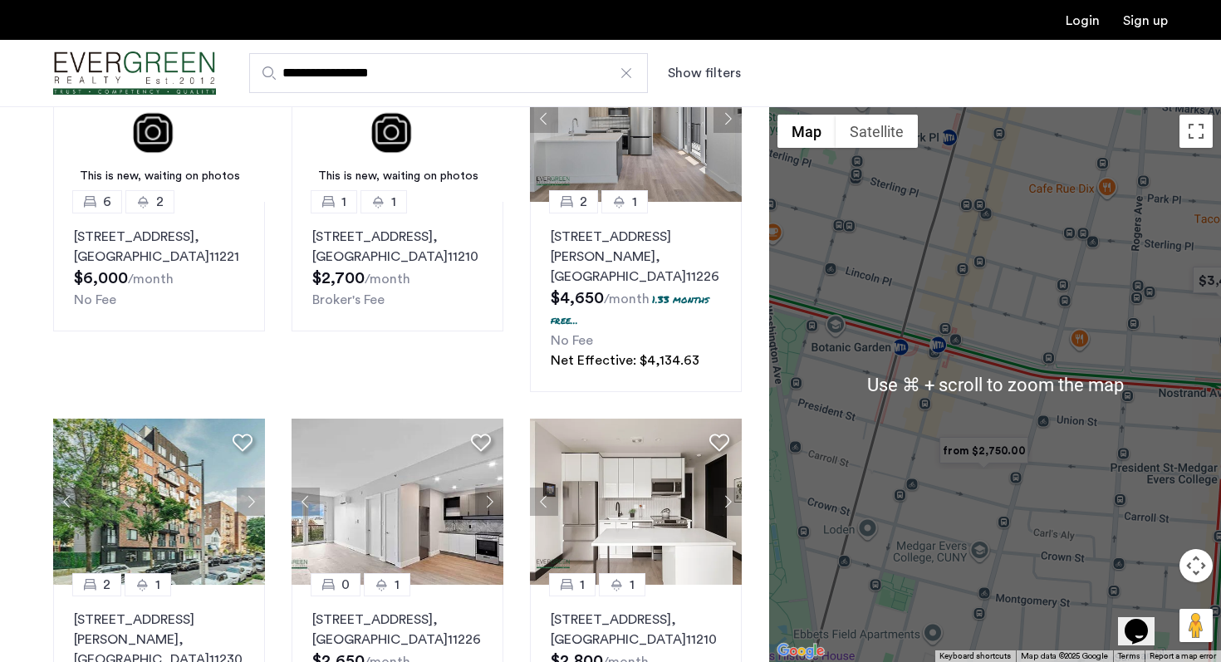
scroll to position [187, 0]
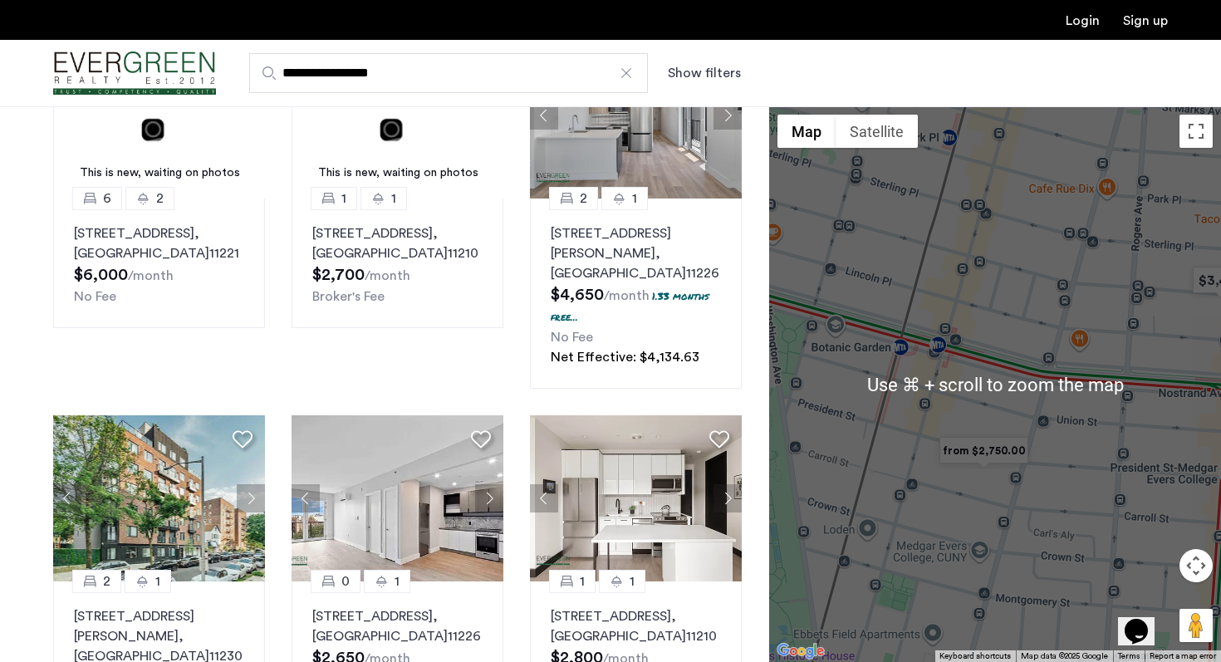
click at [901, 354] on div "To navigate, press the arrow keys." at bounding box center [995, 384] width 452 height 556
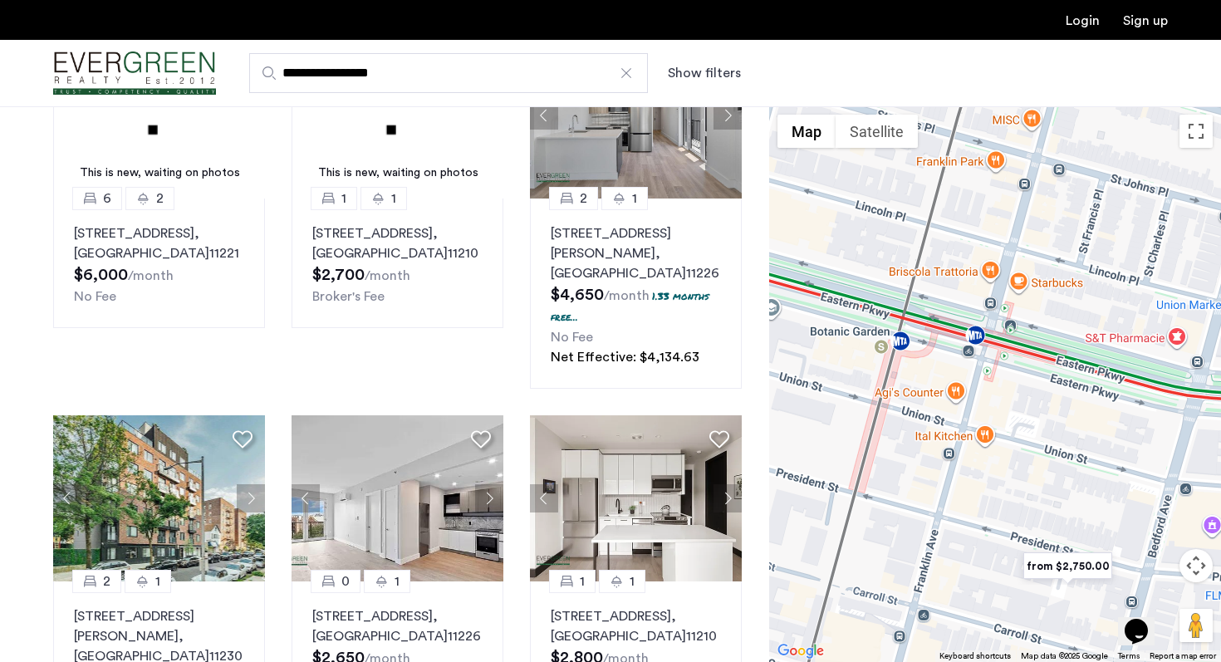
click at [990, 347] on div at bounding box center [995, 384] width 452 height 556
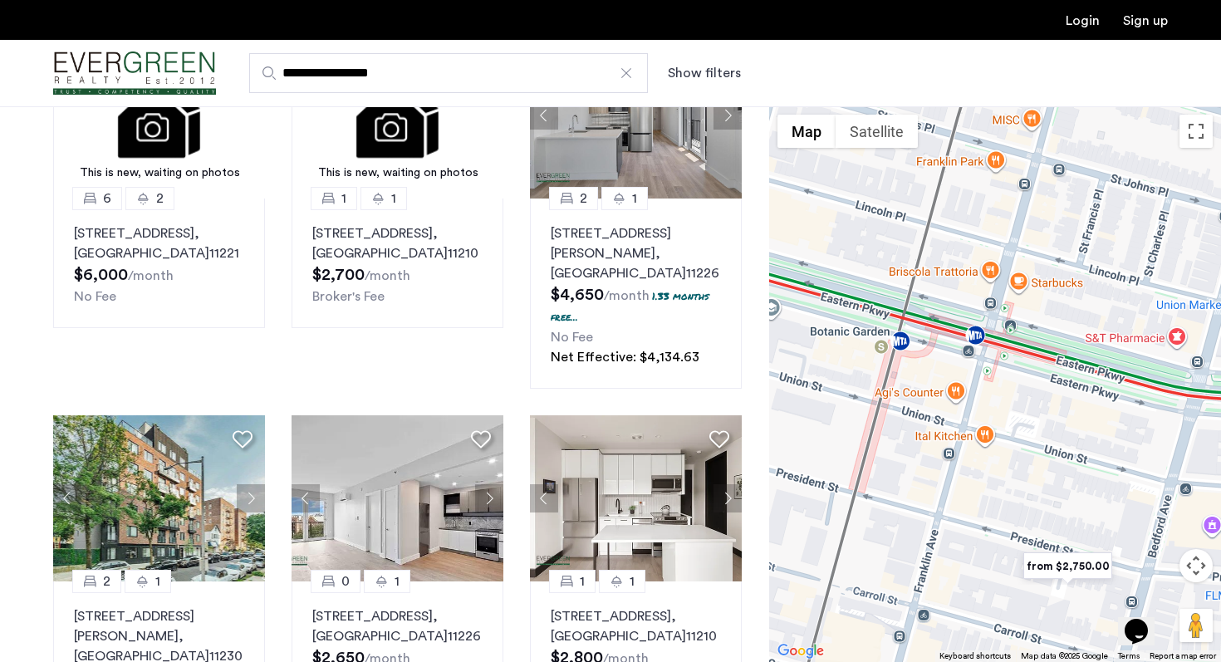
click at [990, 347] on div at bounding box center [995, 384] width 452 height 556
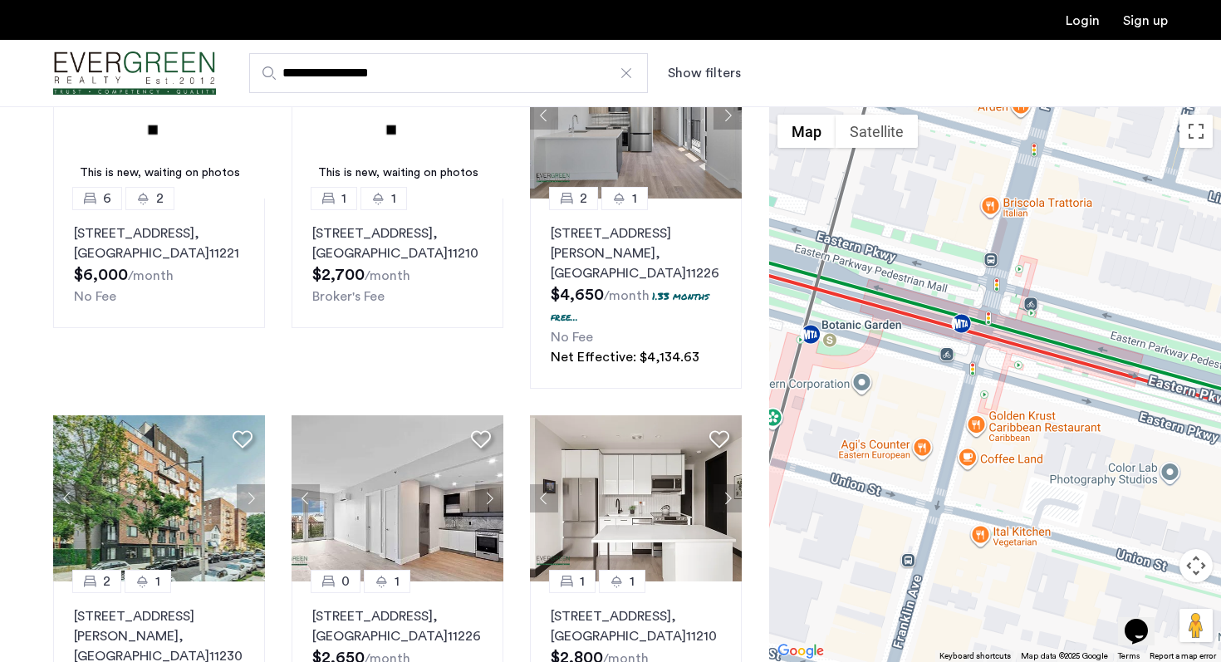
click at [990, 347] on div at bounding box center [995, 384] width 452 height 556
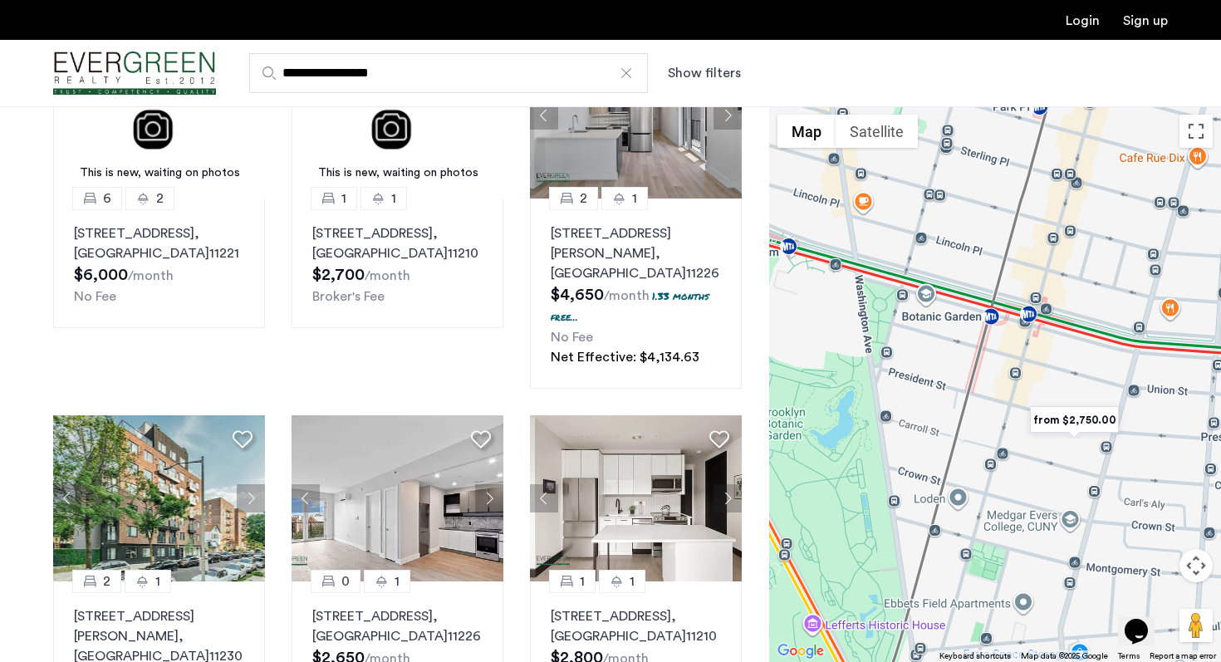
drag, startPoint x: 1012, startPoint y: 488, endPoint x: 1033, endPoint y: 364, distance: 125.5
click at [1033, 364] on div at bounding box center [995, 384] width 452 height 556
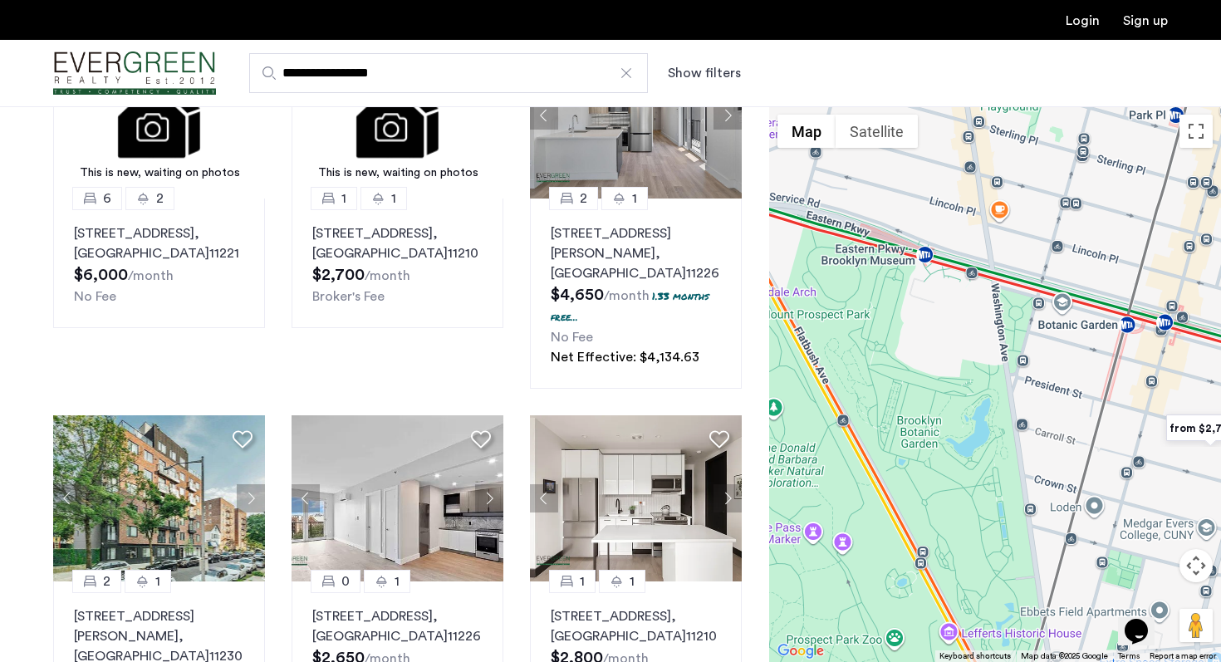
drag, startPoint x: 916, startPoint y: 388, endPoint x: 1055, endPoint y: 396, distance: 139.0
click at [1055, 396] on div at bounding box center [995, 384] width 452 height 556
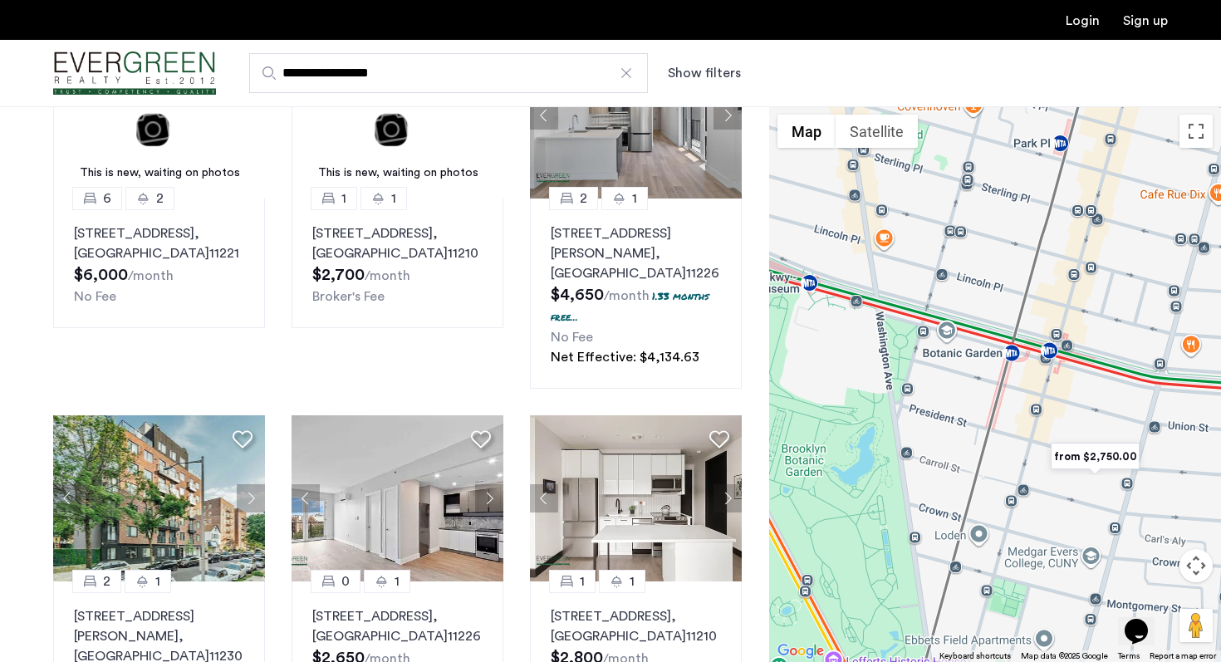
drag, startPoint x: 1077, startPoint y: 404, endPoint x: 940, endPoint y: 435, distance: 140.7
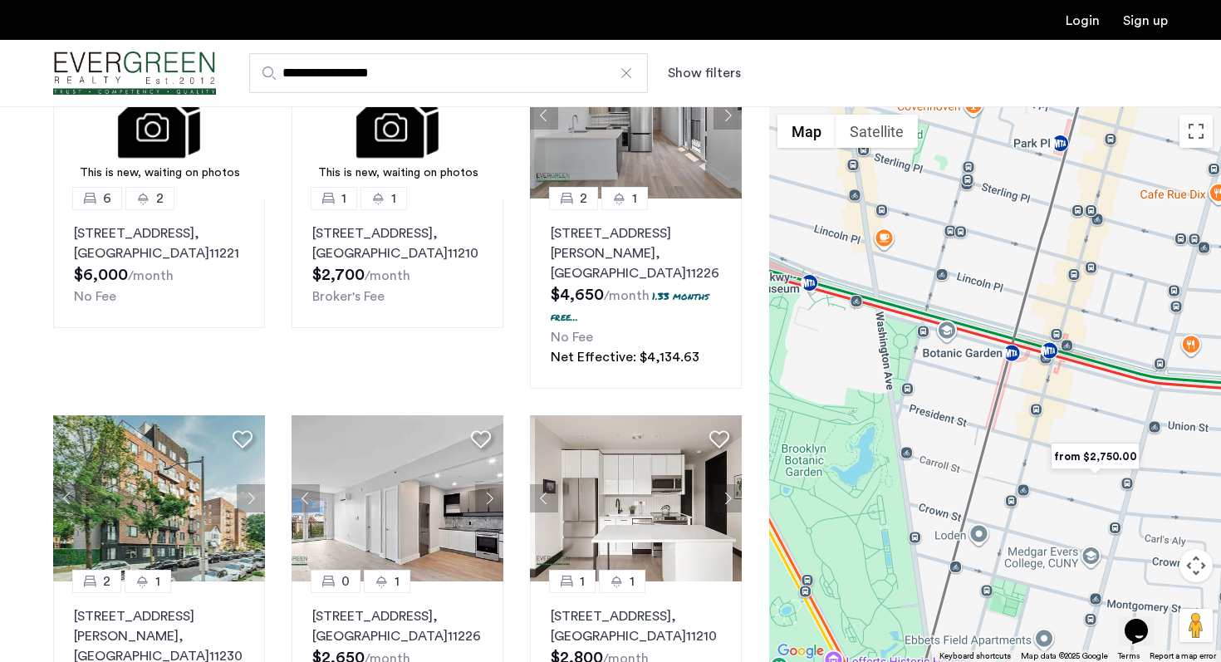
click at [940, 436] on div at bounding box center [995, 384] width 452 height 556
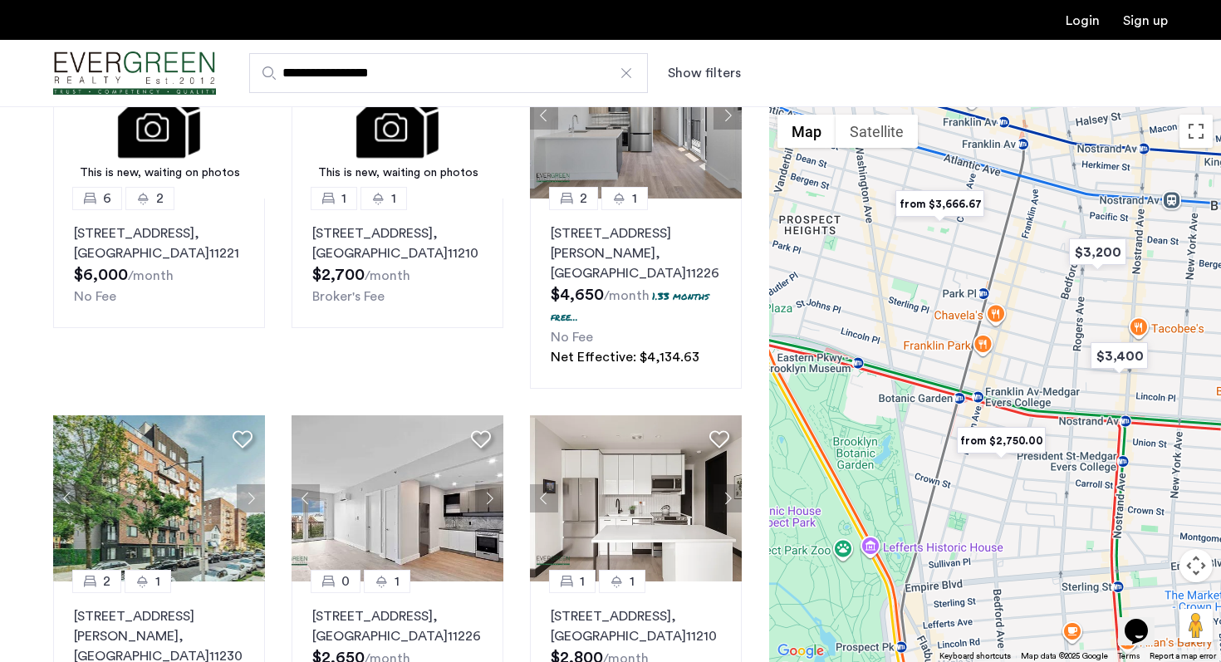
click at [1004, 441] on img "from $2,750.00" at bounding box center [1001, 440] width 102 height 37
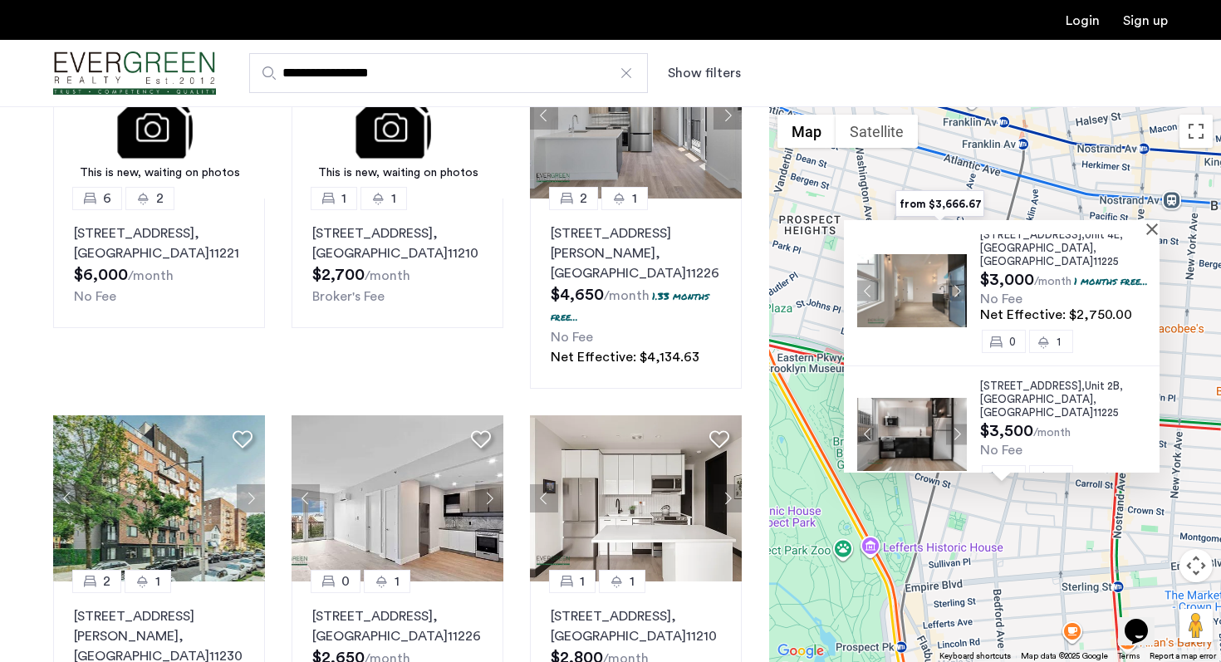
scroll to position [0, 0]
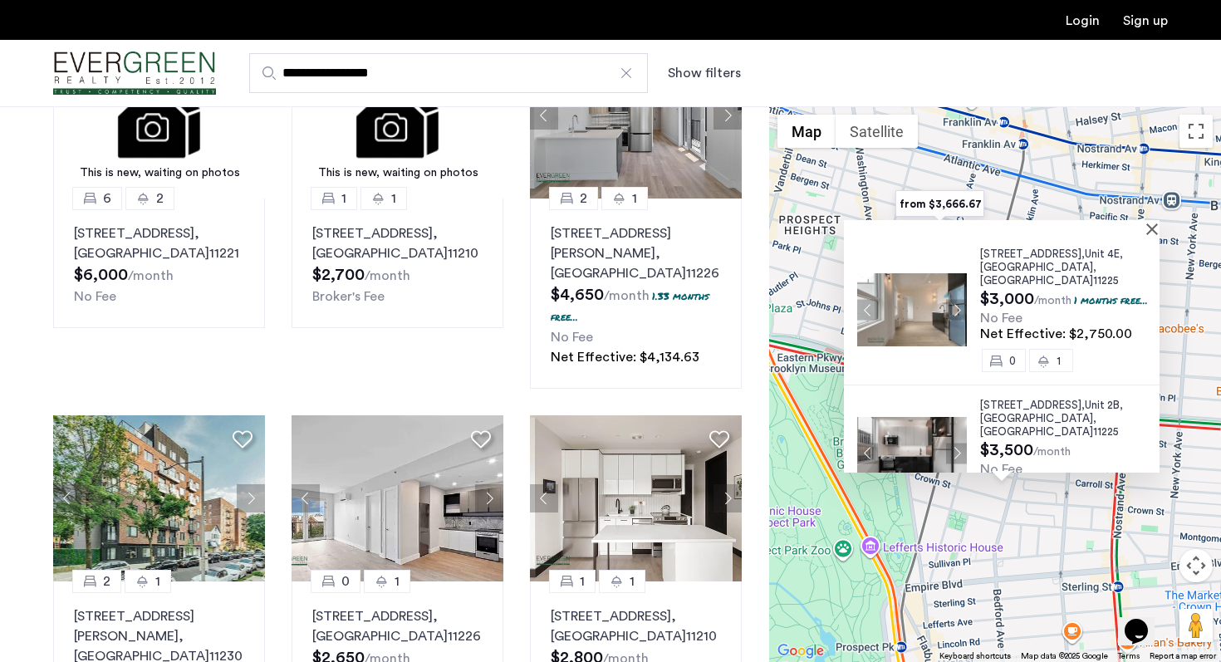
click at [1020, 258] on span "[STREET_ADDRESS]," at bounding box center [1032, 253] width 105 height 11
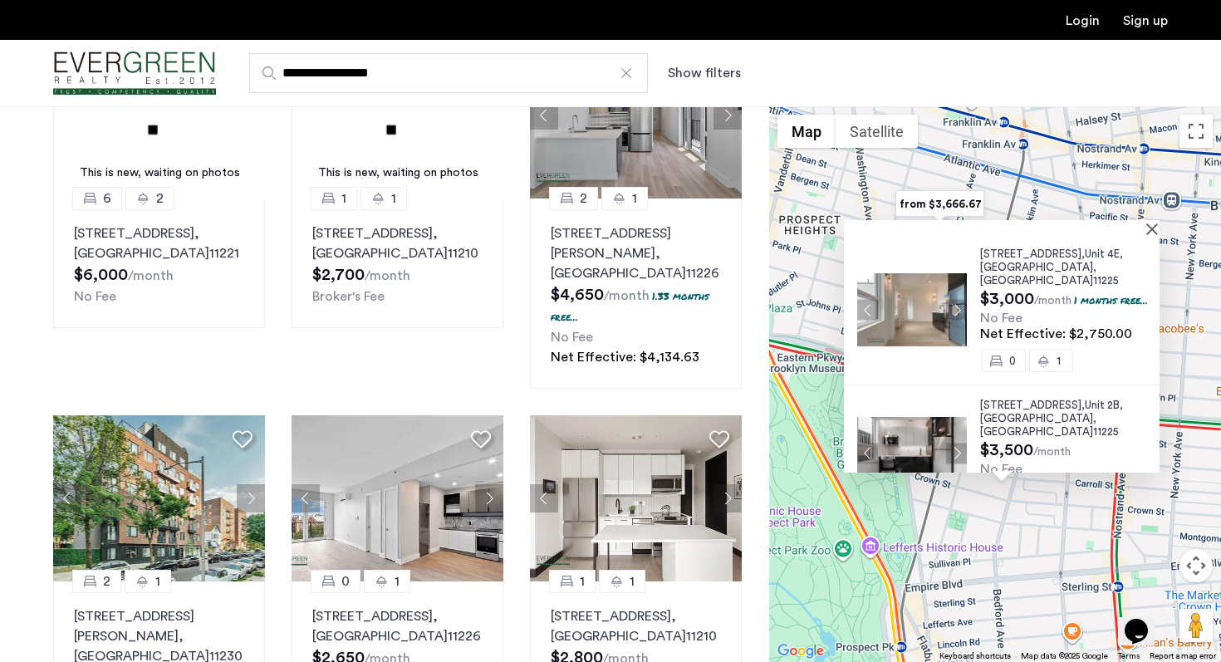
click at [1160, 227] on button "Close" at bounding box center [1156, 229] width 12 height 12
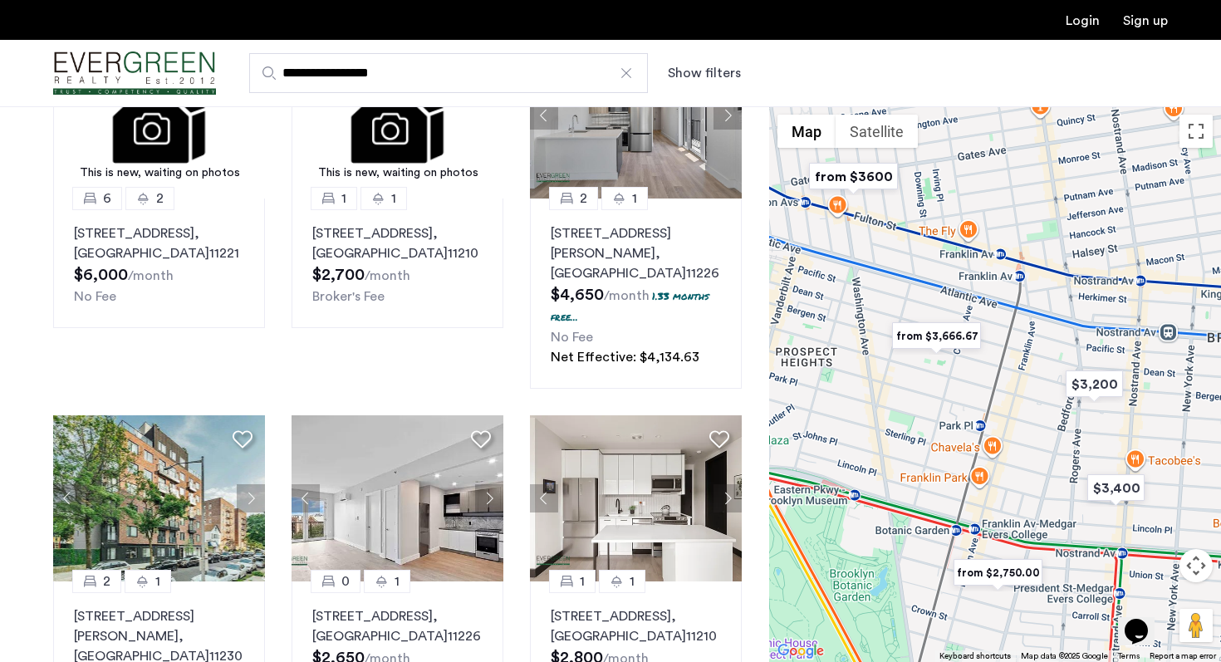
drag, startPoint x: 951, startPoint y: 268, endPoint x: 963, endPoint y: 418, distance: 150.0
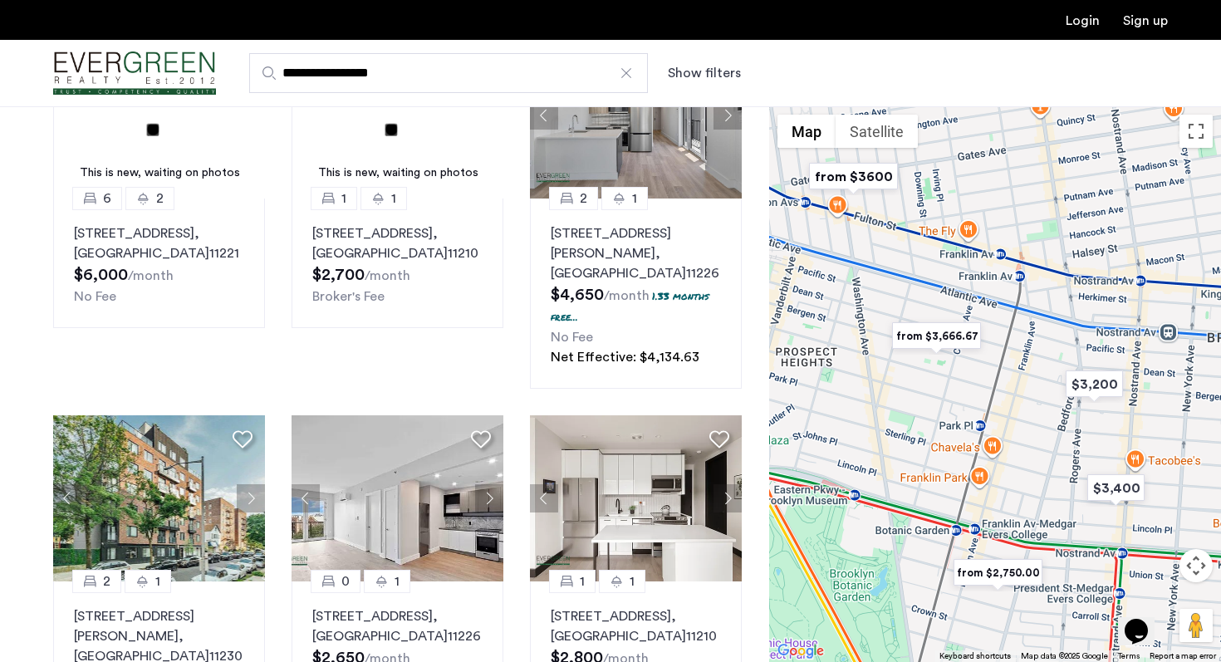
click at [963, 418] on div at bounding box center [995, 384] width 452 height 556
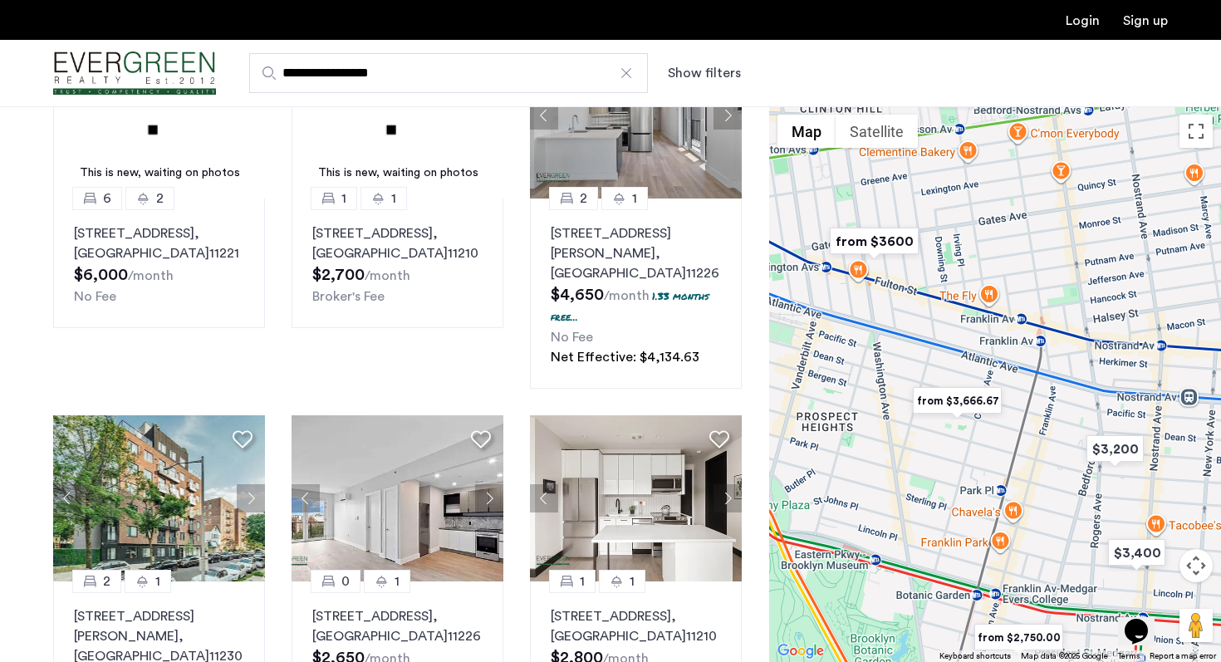
drag, startPoint x: 963, startPoint y: 418, endPoint x: 994, endPoint y: 511, distance: 98.0
click at [994, 511] on div at bounding box center [995, 384] width 452 height 556
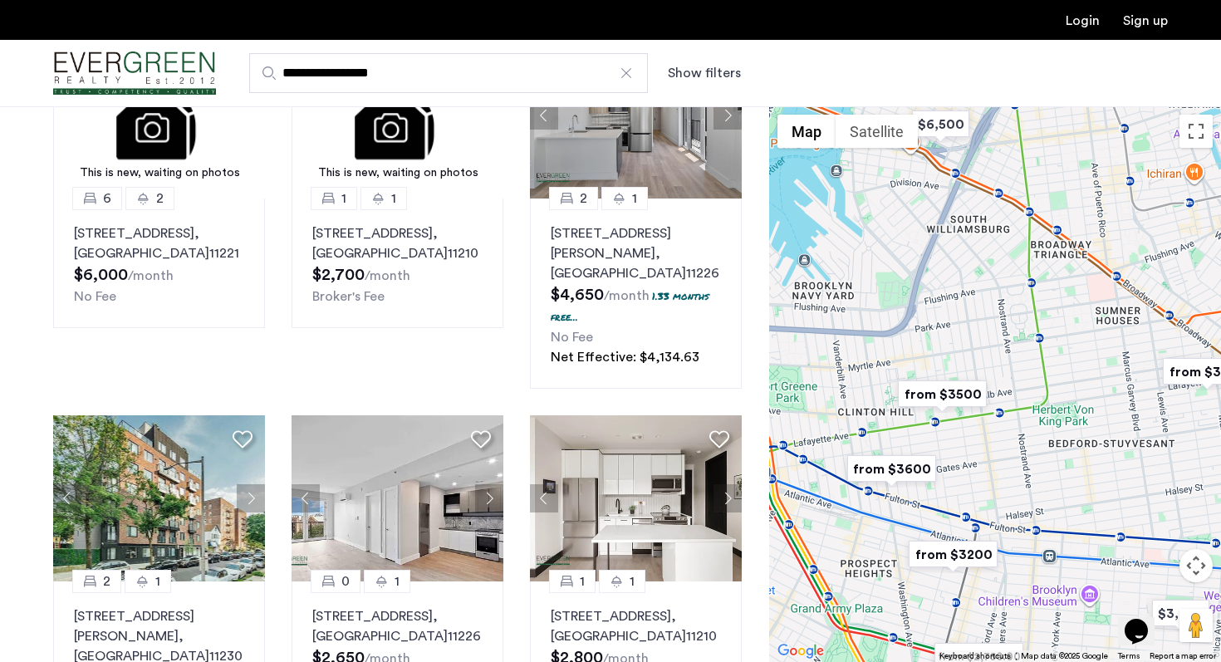
drag, startPoint x: 850, startPoint y: 291, endPoint x: 764, endPoint y: 548, distance: 270.9
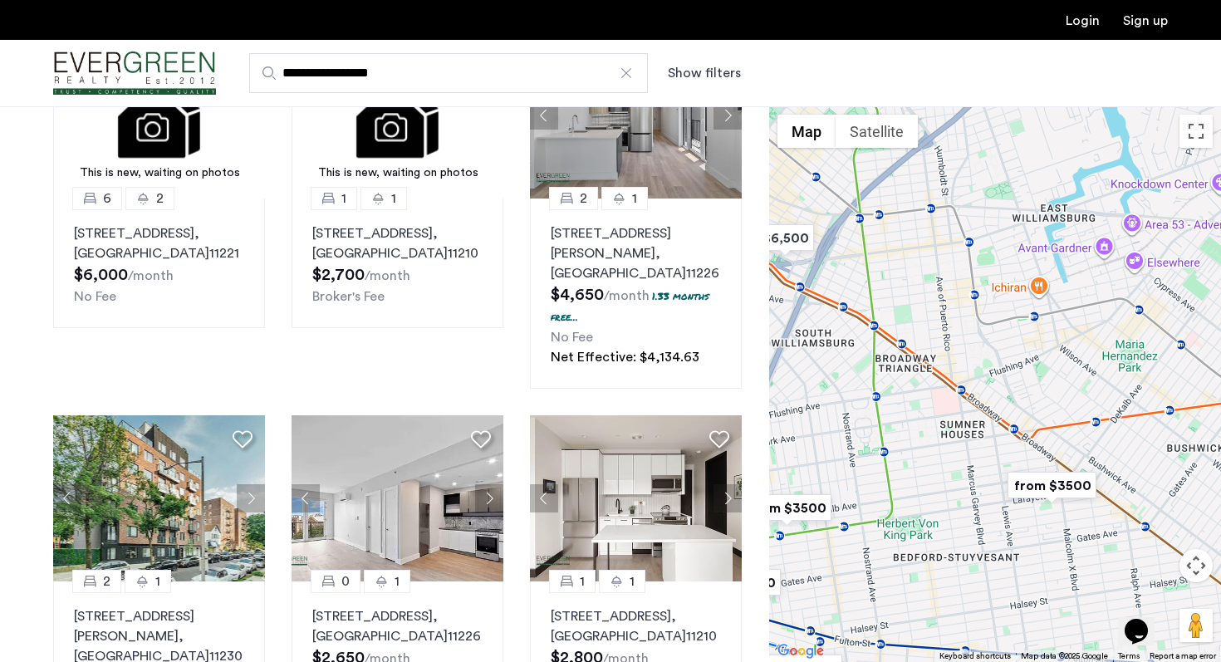
drag, startPoint x: 1046, startPoint y: 491, endPoint x: 956, endPoint y: 495, distance: 89.8
click at [956, 495] on div at bounding box center [995, 384] width 452 height 556
click at [1057, 483] on img "from $3500" at bounding box center [1052, 485] width 102 height 37
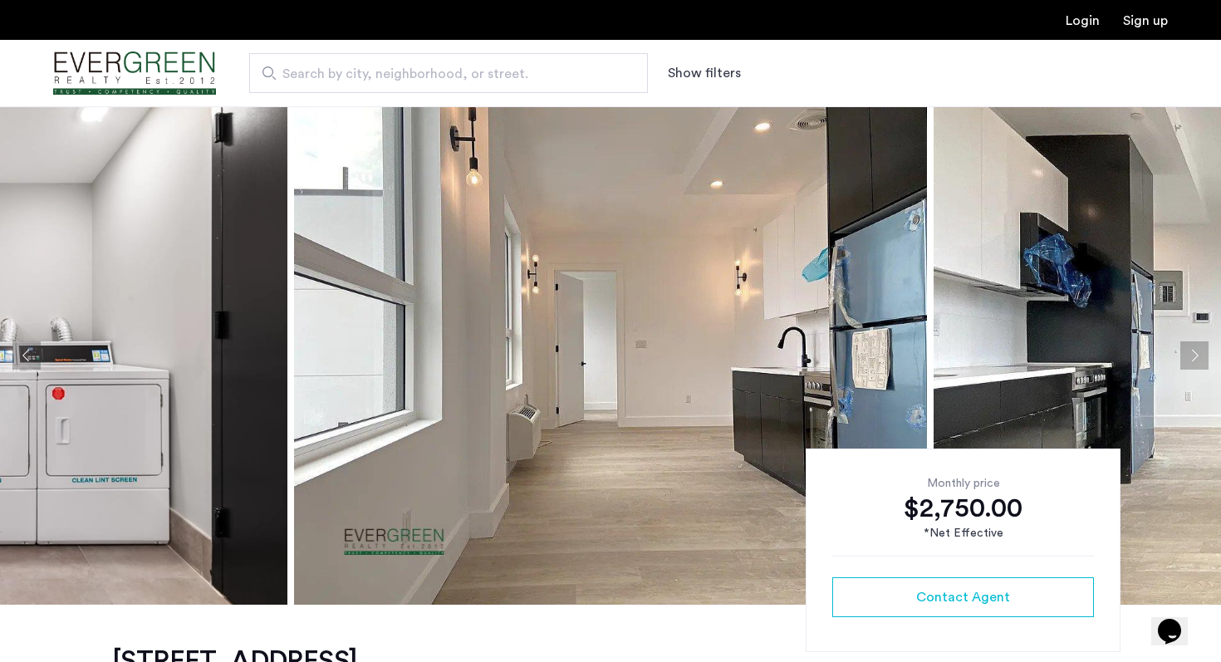
click at [661, 341] on img at bounding box center [610, 355] width 633 height 498
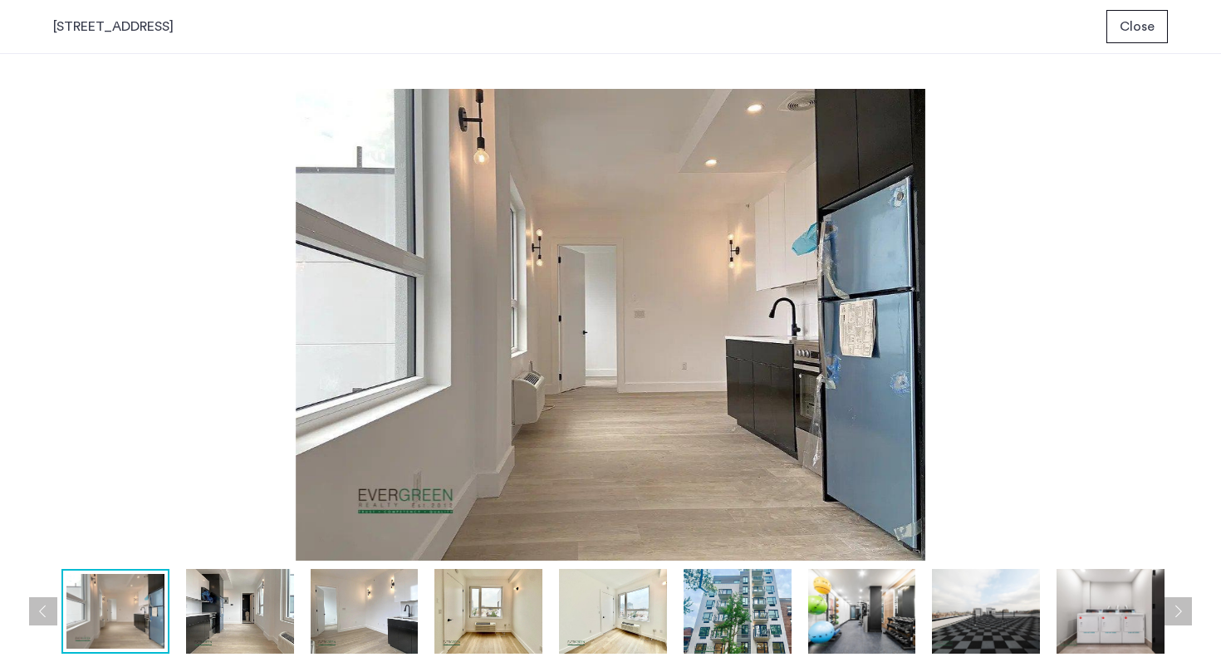
click at [779, 367] on img at bounding box center [610, 325] width 1115 height 472
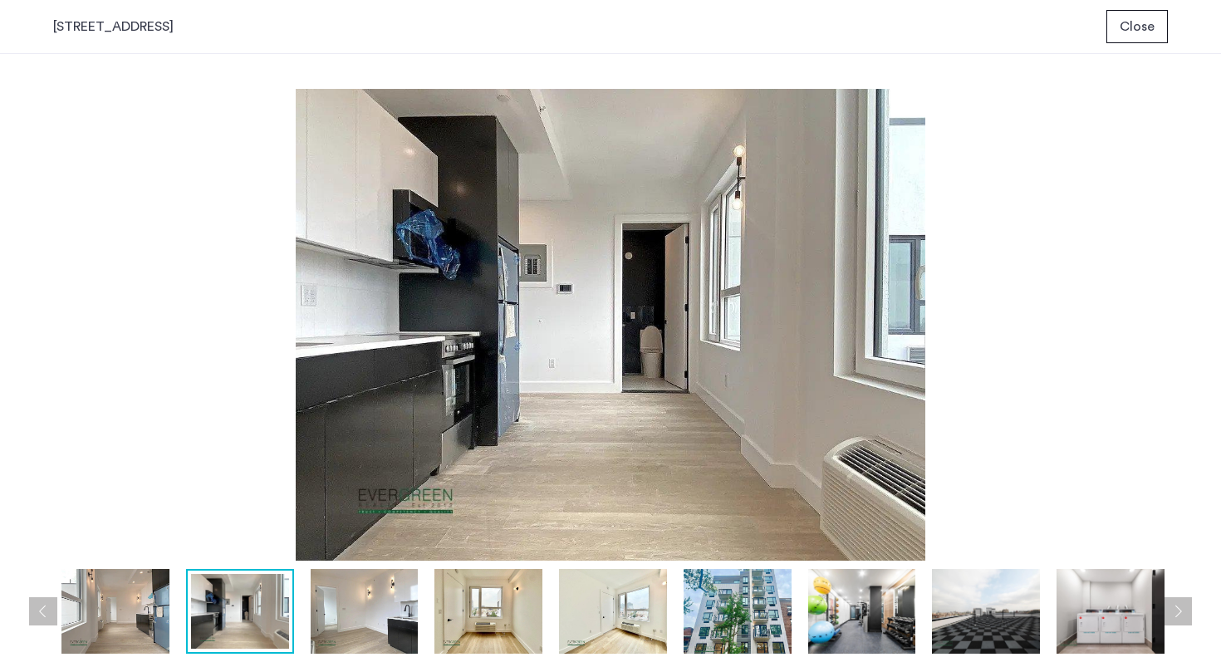
click at [1141, 33] on span "Close" at bounding box center [1137, 27] width 35 height 20
